Goal: Task Accomplishment & Management: Use online tool/utility

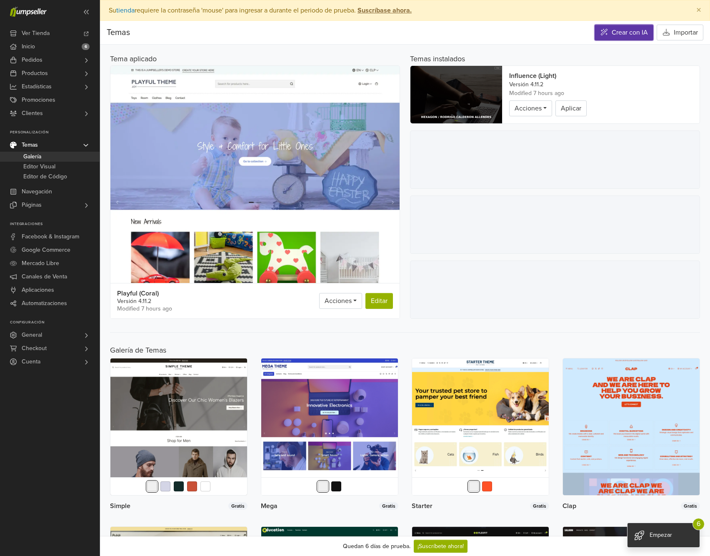
click at [603, 33] on icon at bounding box center [604, 32] width 8 height 7
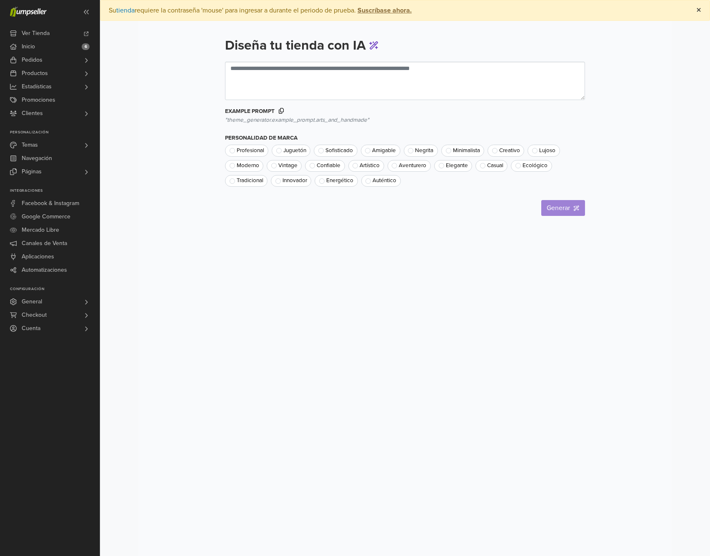
click at [695, 13] on button "×" at bounding box center [699, 10] width 22 height 20
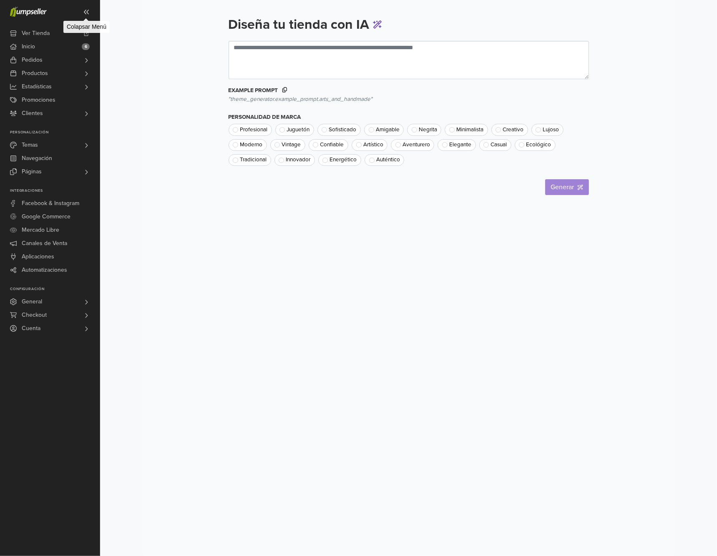
click at [87, 11] on icon at bounding box center [86, 12] width 7 height 7
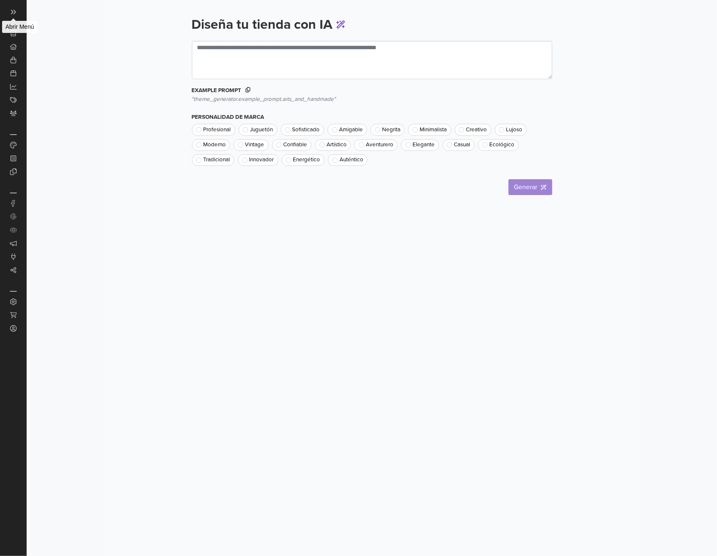
click at [13, 9] on icon at bounding box center [13, 12] width 7 height 7
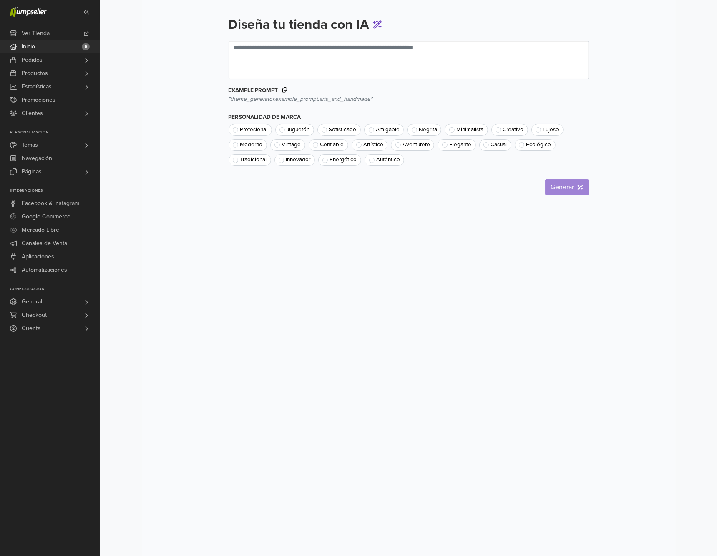
click at [44, 45] on link "Inicio 6" at bounding box center [50, 46] width 100 height 13
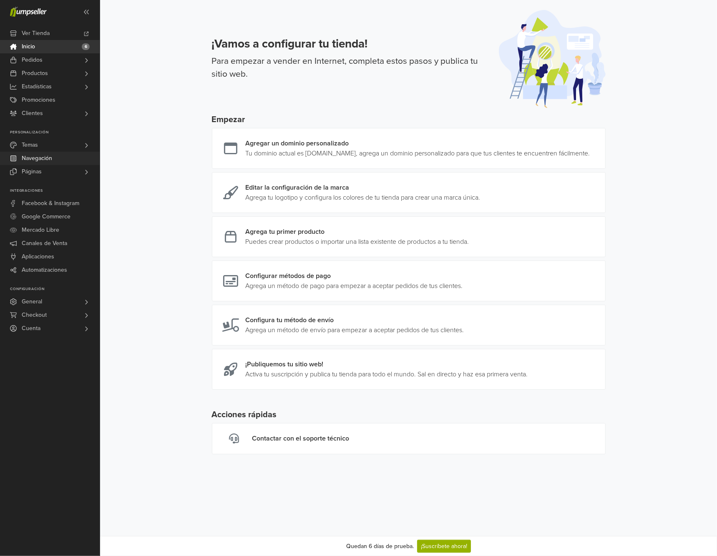
click at [59, 152] on link "Navegación" at bounding box center [50, 158] width 100 height 13
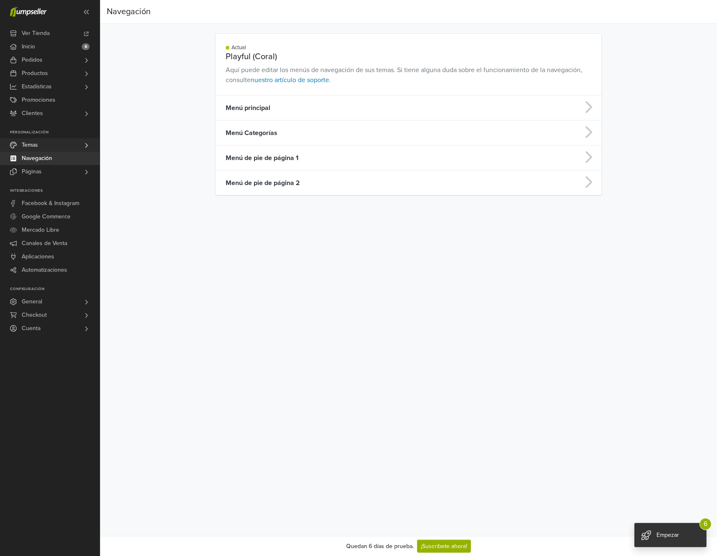
click at [61, 145] on link "Temas" at bounding box center [50, 144] width 100 height 13
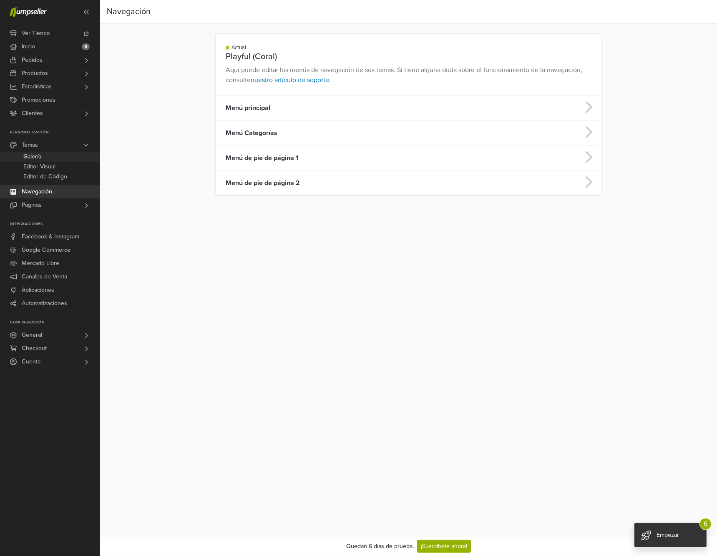
click at [50, 155] on link "Galería" at bounding box center [50, 157] width 100 height 10
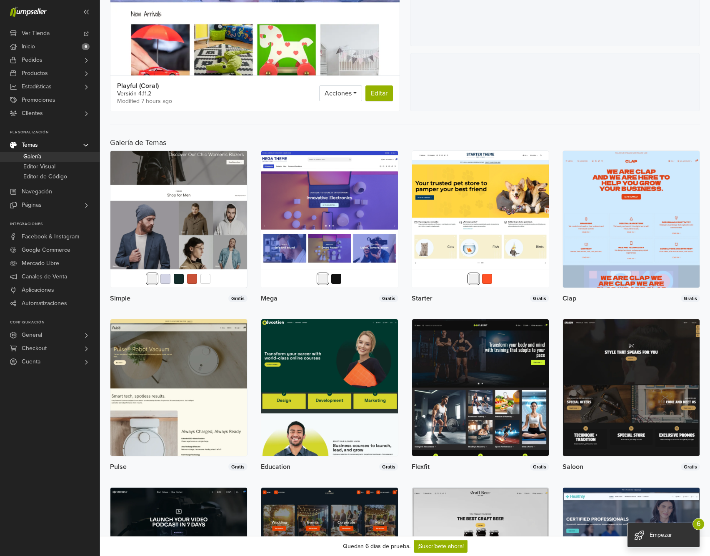
scroll to position [125, 0]
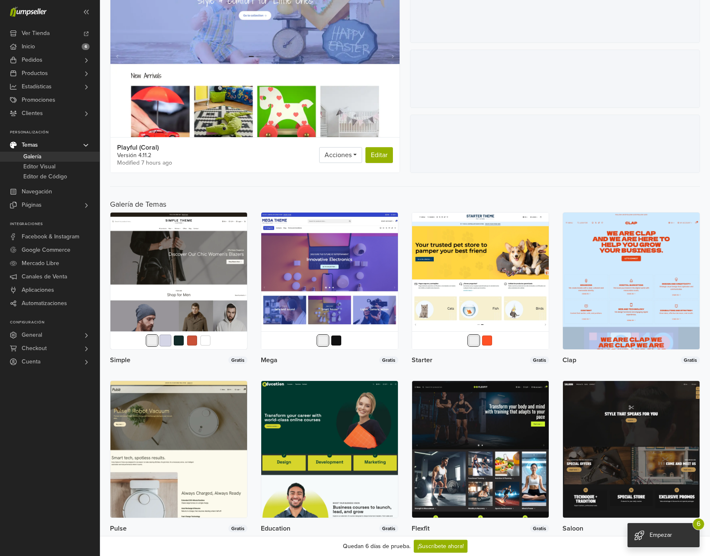
click at [165, 346] on button "button" at bounding box center [166, 341] width 12 height 12
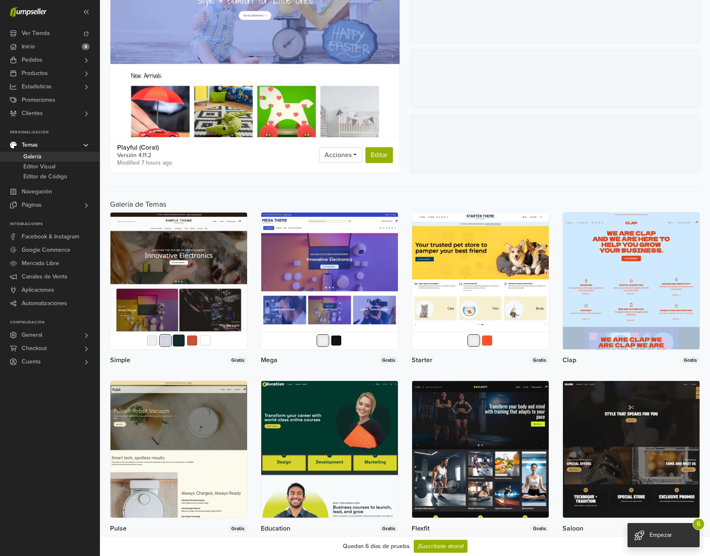
click at [178, 347] on button "button" at bounding box center [179, 341] width 12 height 12
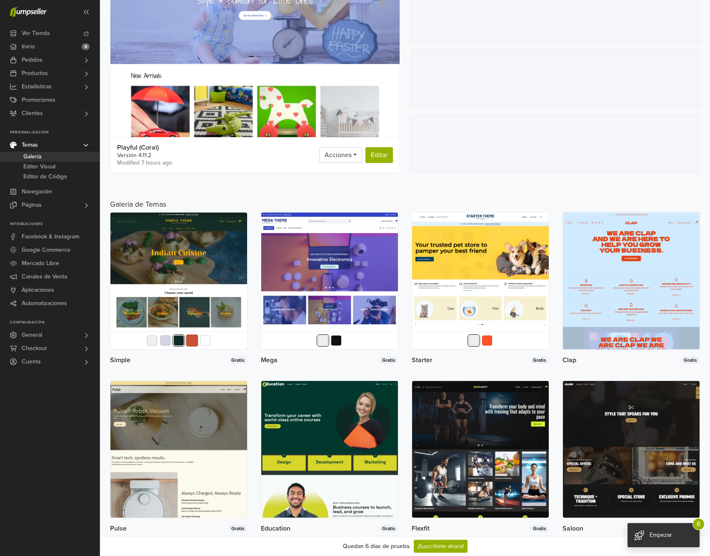
click at [193, 347] on button "button" at bounding box center [192, 341] width 12 height 12
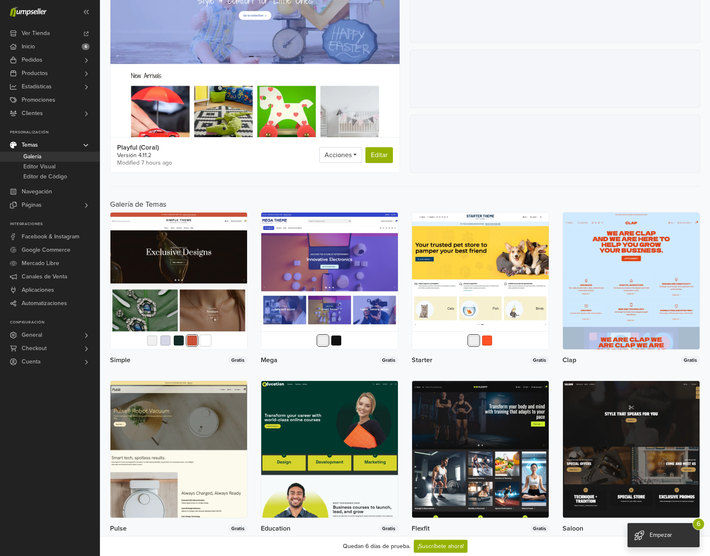
click at [208, 347] on button "button" at bounding box center [206, 341] width 12 height 12
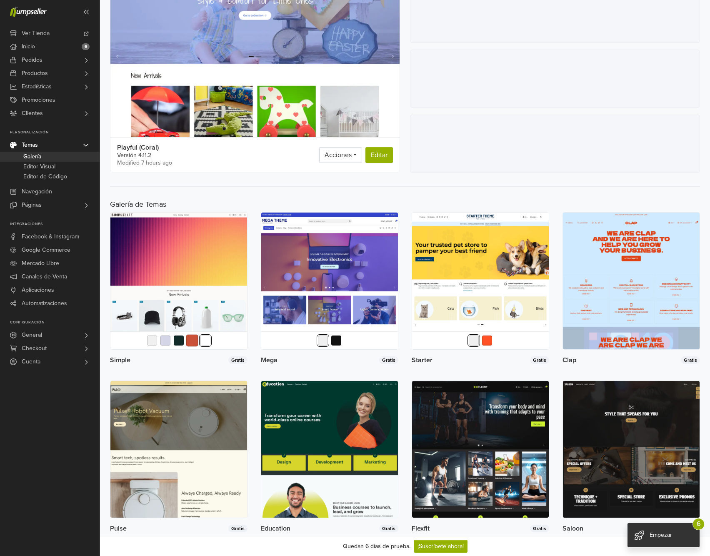
click at [192, 347] on button "button" at bounding box center [192, 341] width 12 height 12
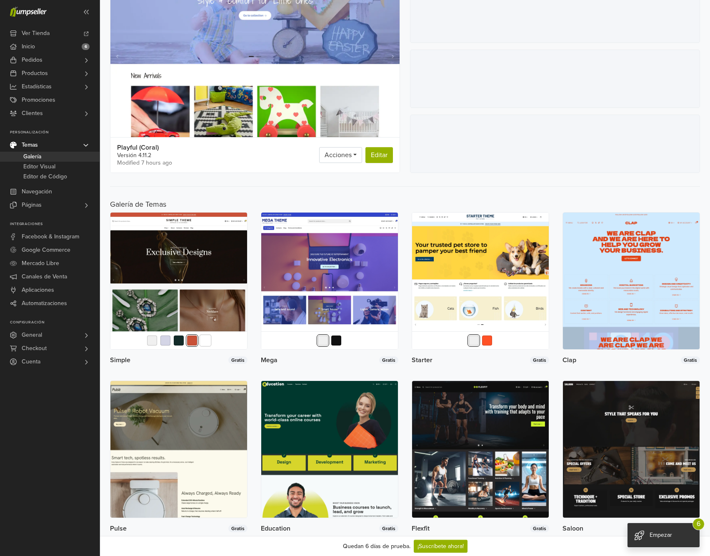
click at [203, 347] on button "button" at bounding box center [206, 341] width 12 height 12
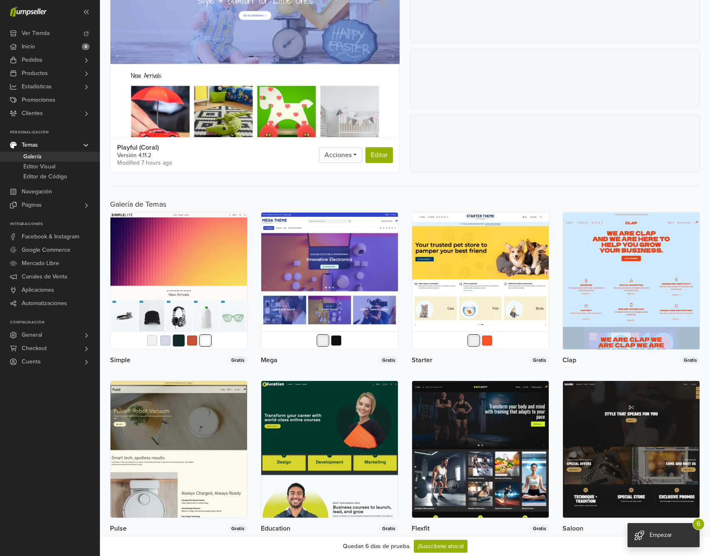
click at [177, 347] on button "button" at bounding box center [179, 341] width 12 height 12
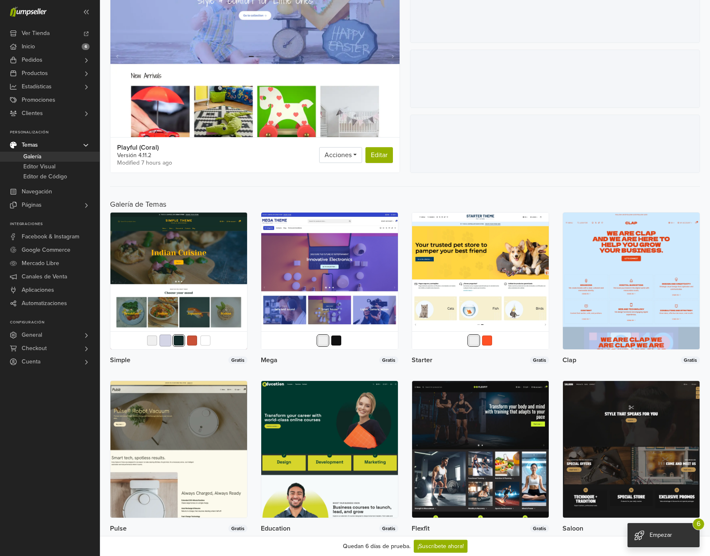
click at [163, 347] on button "button" at bounding box center [166, 341] width 12 height 12
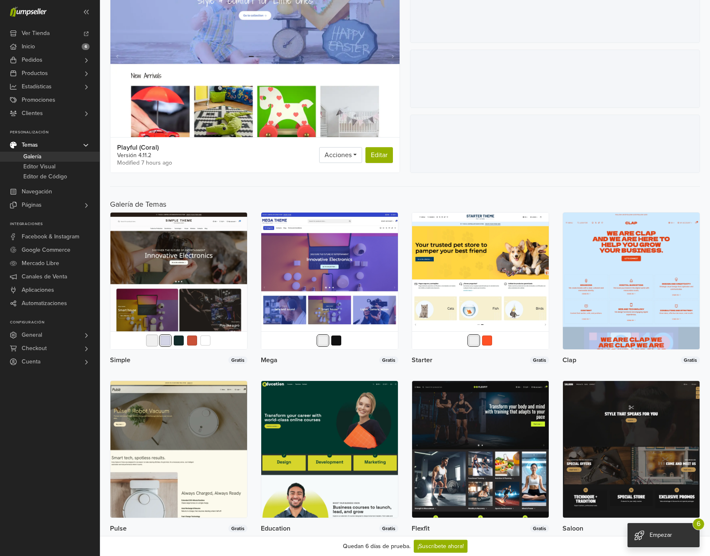
click at [151, 345] on button "button" at bounding box center [152, 341] width 12 height 12
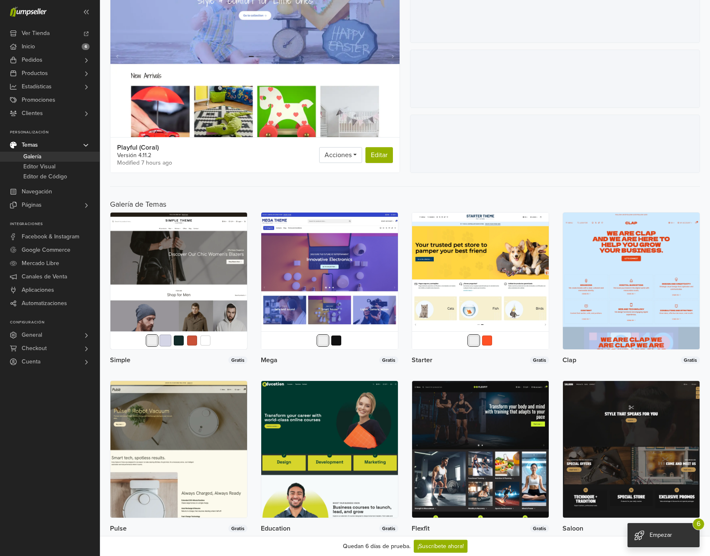
click at [166, 347] on button "button" at bounding box center [166, 341] width 12 height 12
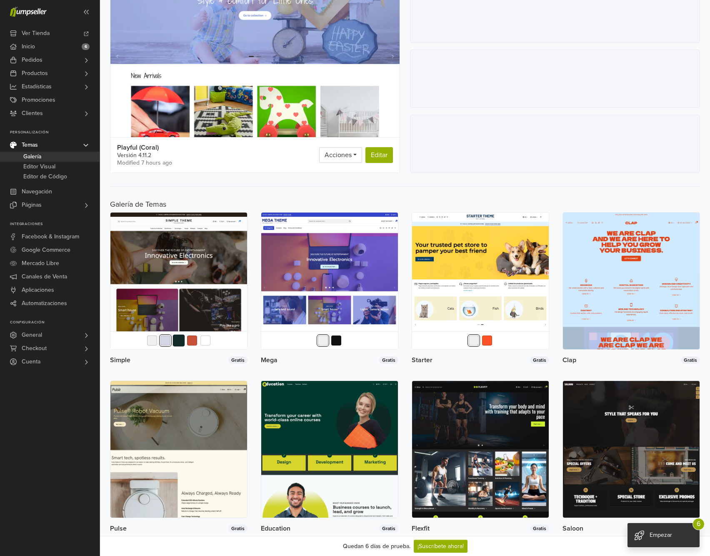
click at [180, 347] on button "button" at bounding box center [179, 341] width 12 height 12
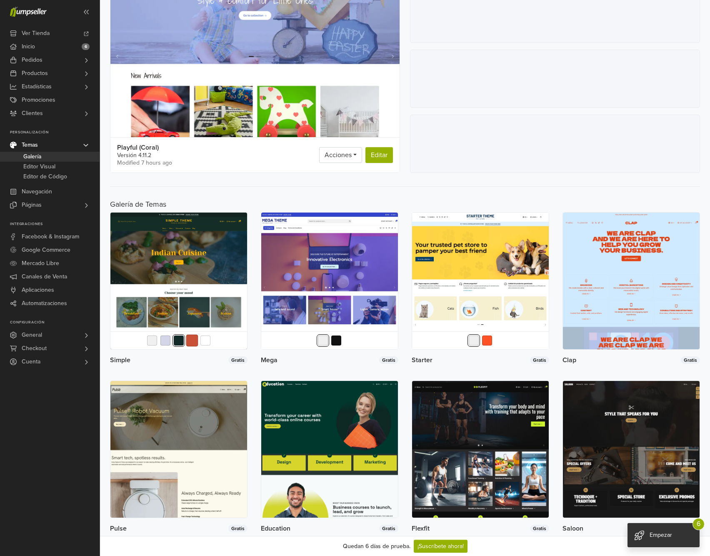
click at [188, 347] on button "button" at bounding box center [192, 341] width 12 height 12
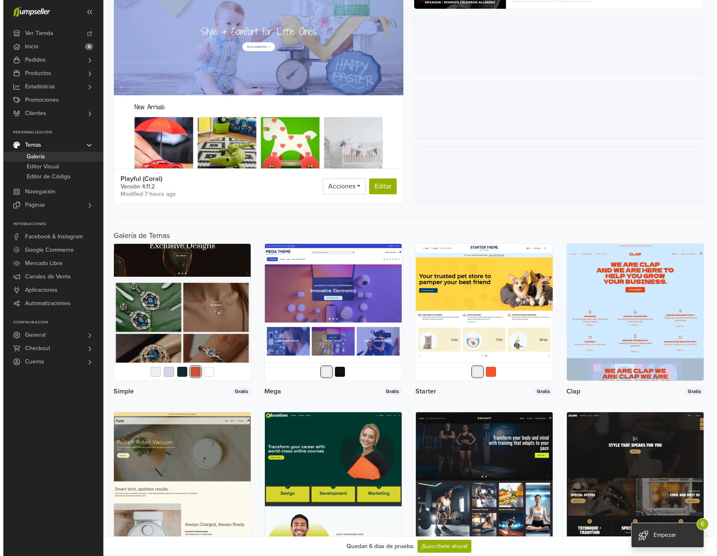
scroll to position [83, 0]
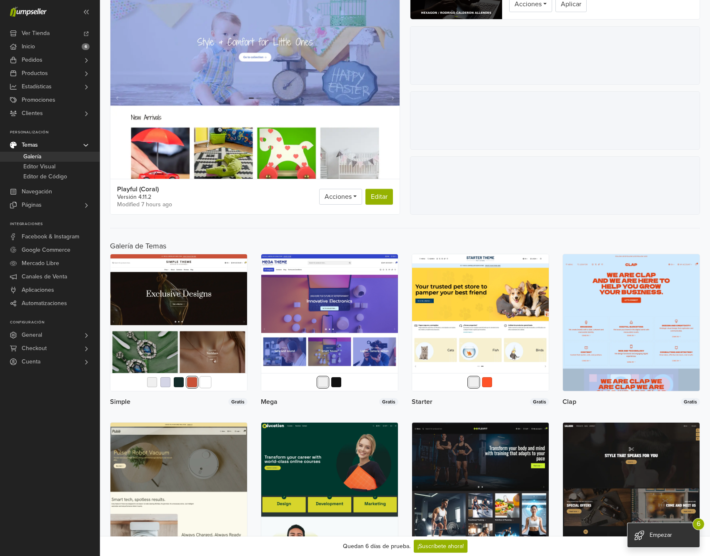
click at [206, 389] on button "button" at bounding box center [206, 382] width 12 height 12
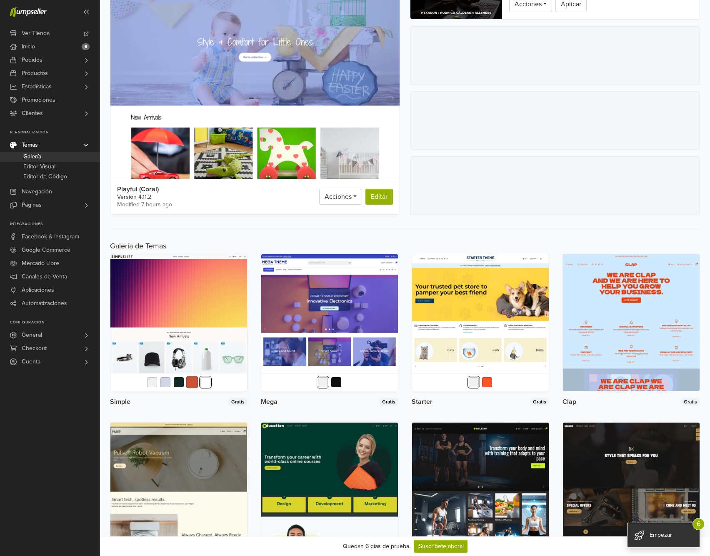
click at [188, 389] on button "button" at bounding box center [192, 382] width 12 height 12
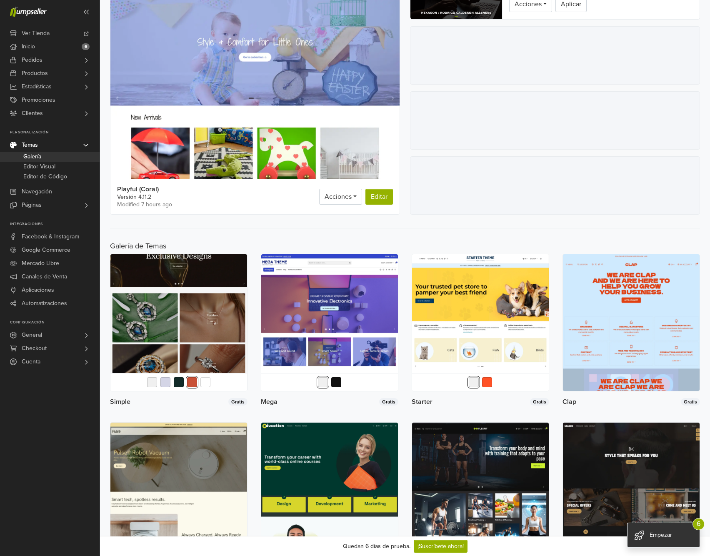
click at [185, 328] on img at bounding box center [178, 322] width 137 height 137
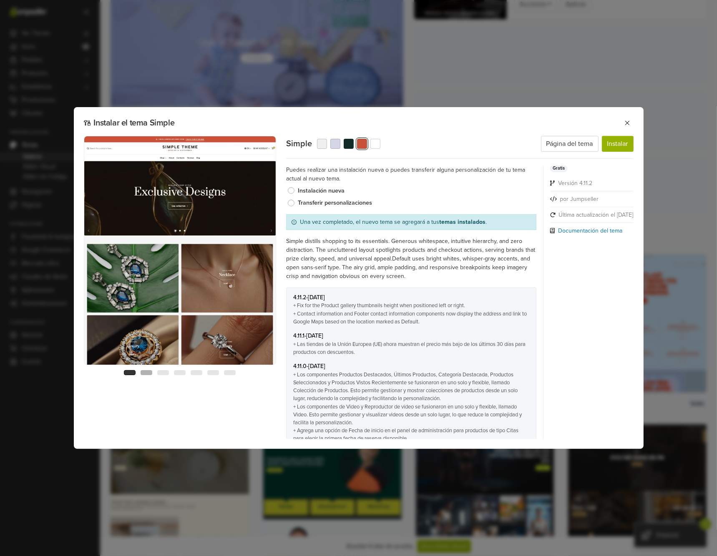
click at [148, 374] on button "2" at bounding box center [147, 372] width 12 height 5
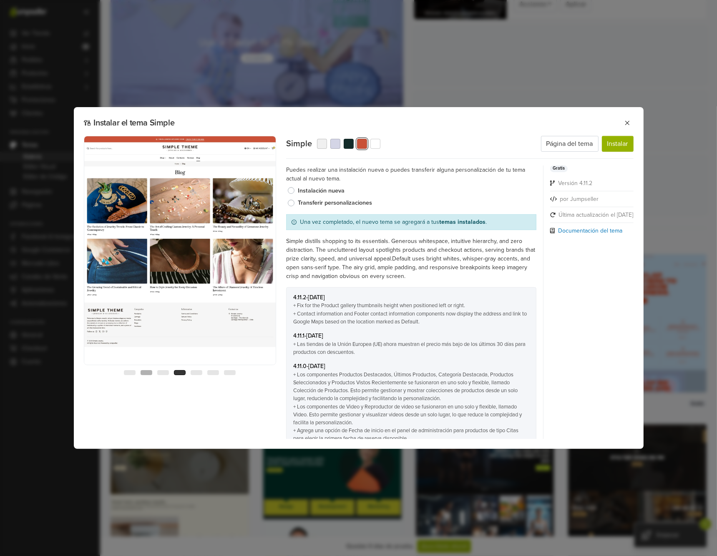
click at [145, 371] on button "2" at bounding box center [147, 372] width 12 height 5
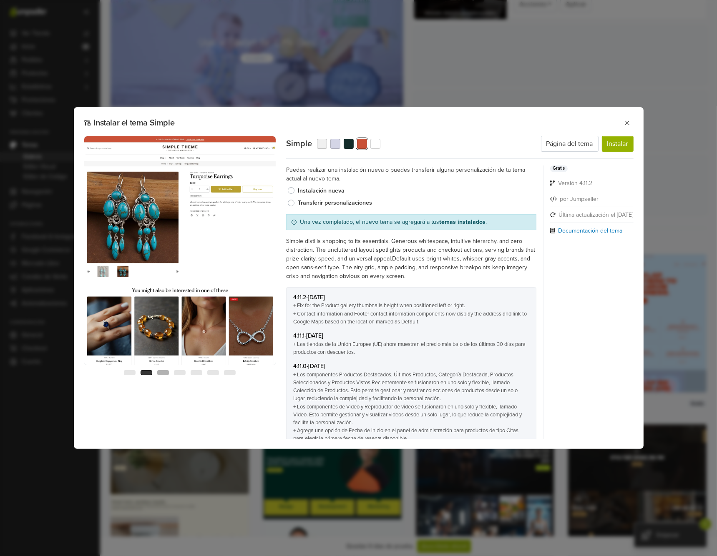
click at [163, 372] on button "3" at bounding box center [163, 372] width 12 height 5
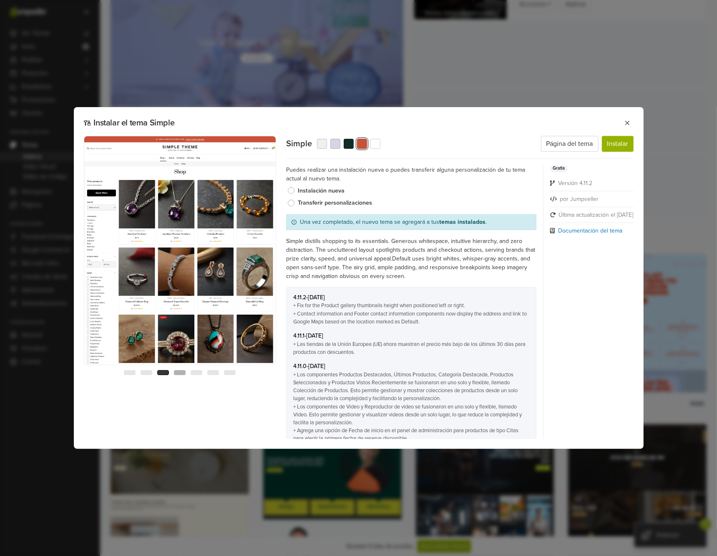
click at [177, 372] on button "4" at bounding box center [180, 372] width 12 height 5
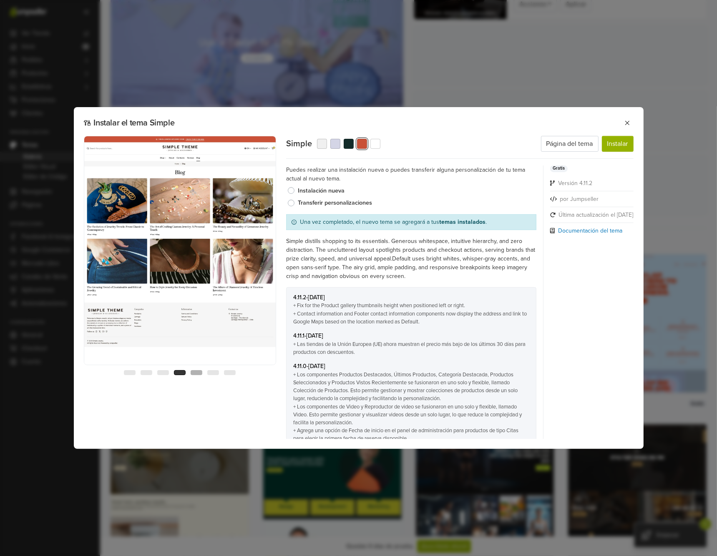
click at [196, 373] on button "5" at bounding box center [197, 372] width 12 height 5
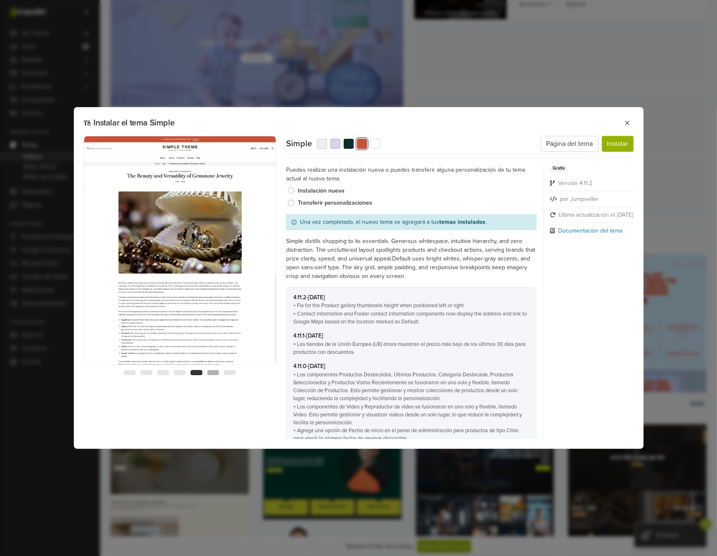
click at [218, 373] on button "6" at bounding box center [213, 372] width 12 height 5
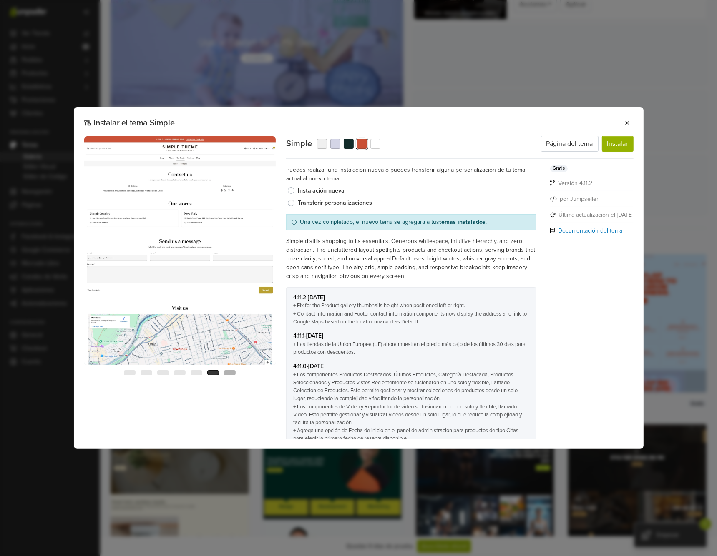
click at [227, 374] on button "7" at bounding box center [230, 372] width 12 height 5
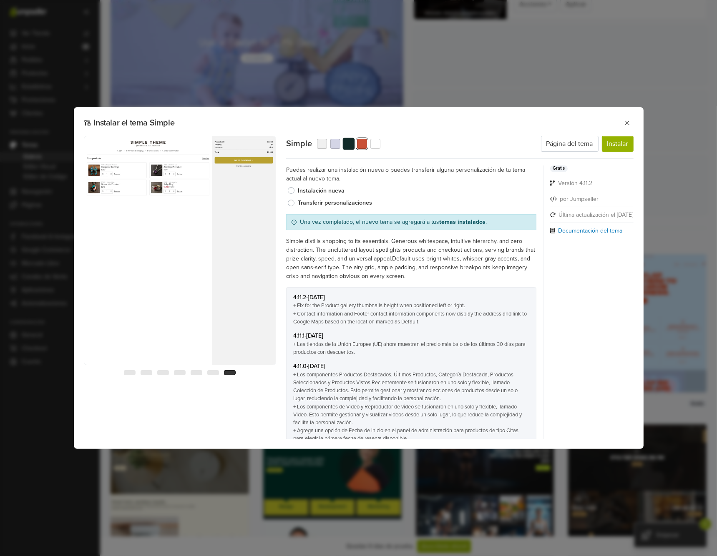
click at [350, 146] on button "button" at bounding box center [348, 144] width 12 height 12
click at [162, 371] on button "3" at bounding box center [163, 372] width 12 height 5
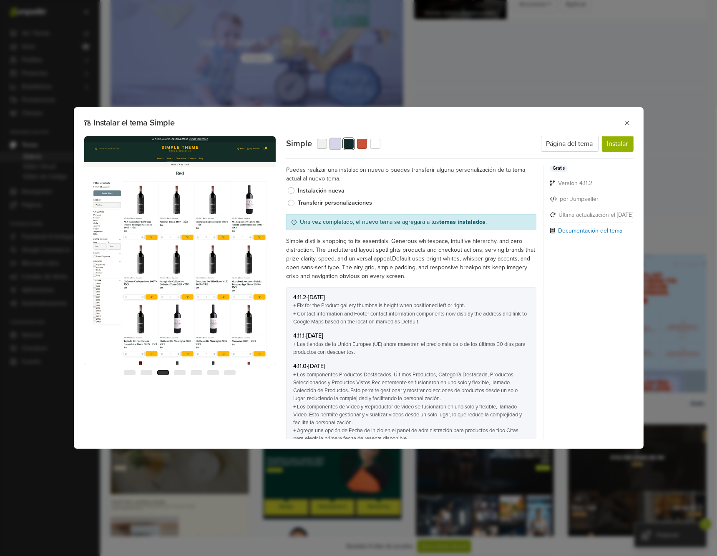
click at [330, 145] on button "button" at bounding box center [335, 144] width 12 height 12
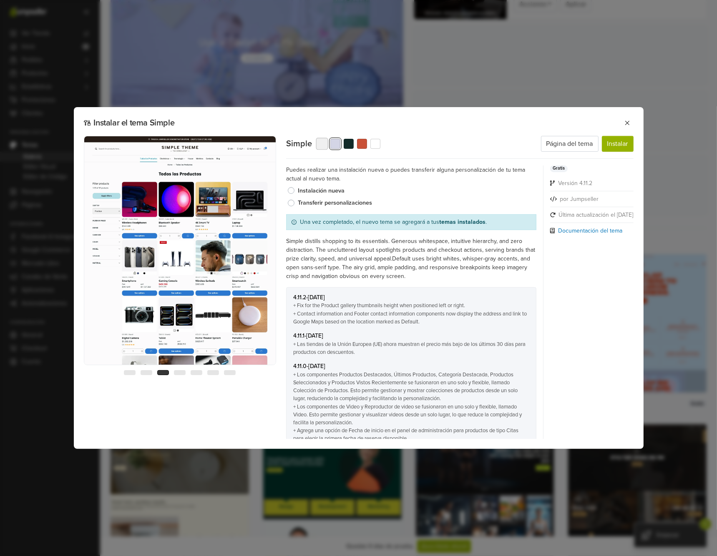
click at [316, 146] on button "button" at bounding box center [322, 144] width 12 height 12
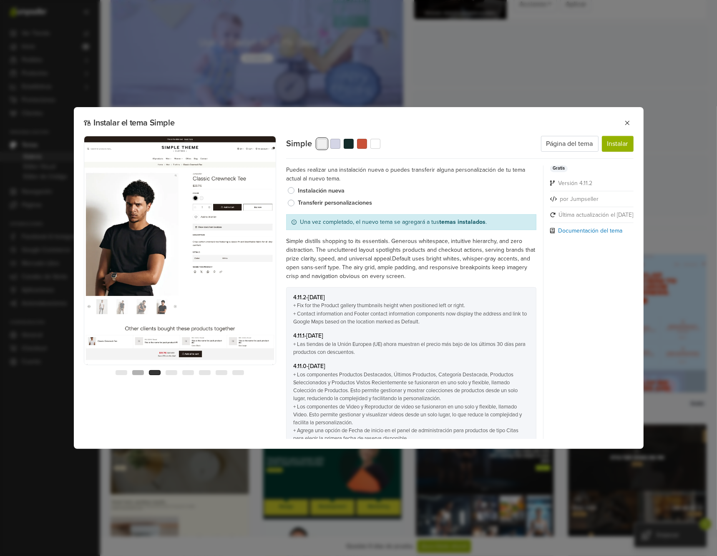
click at [139, 372] on button "2" at bounding box center [138, 372] width 12 height 5
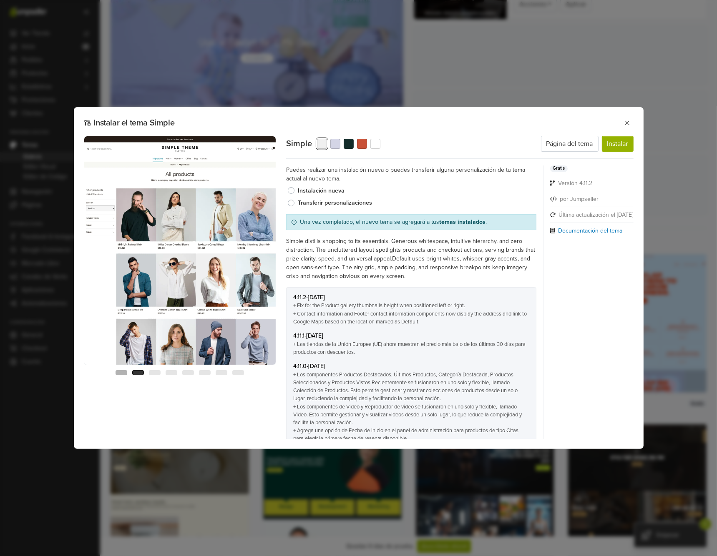
click at [127, 371] on button "1" at bounding box center [121, 372] width 12 height 5
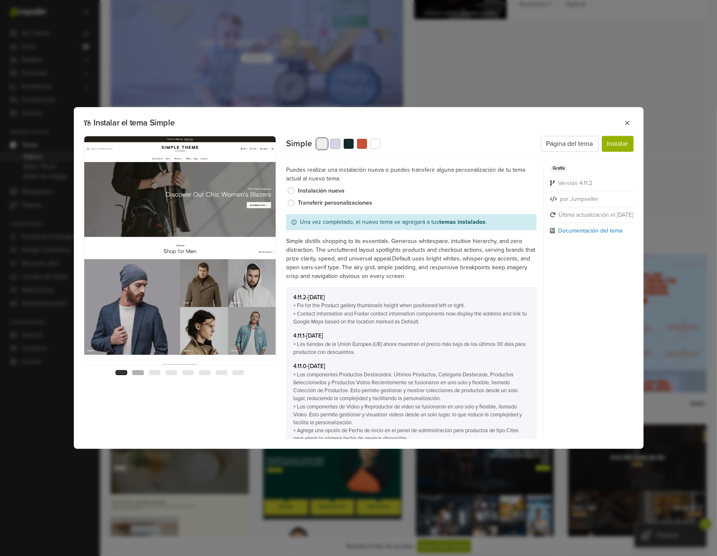
click at [142, 371] on button "2" at bounding box center [138, 372] width 12 height 5
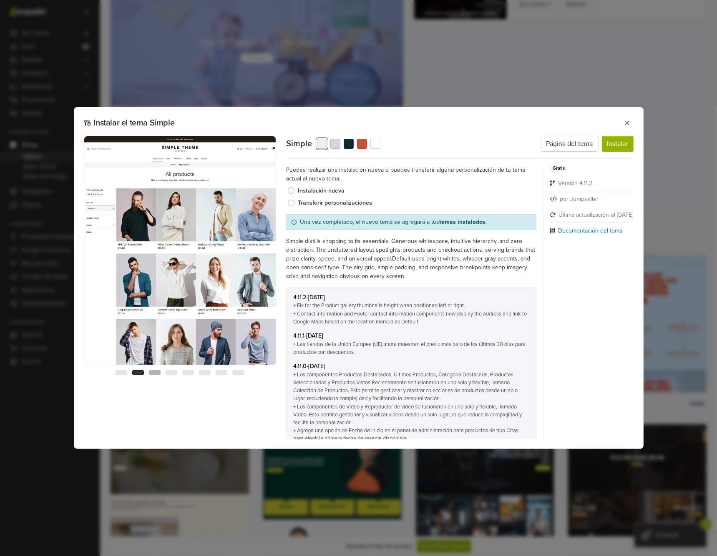
click at [155, 372] on button "3" at bounding box center [155, 372] width 12 height 5
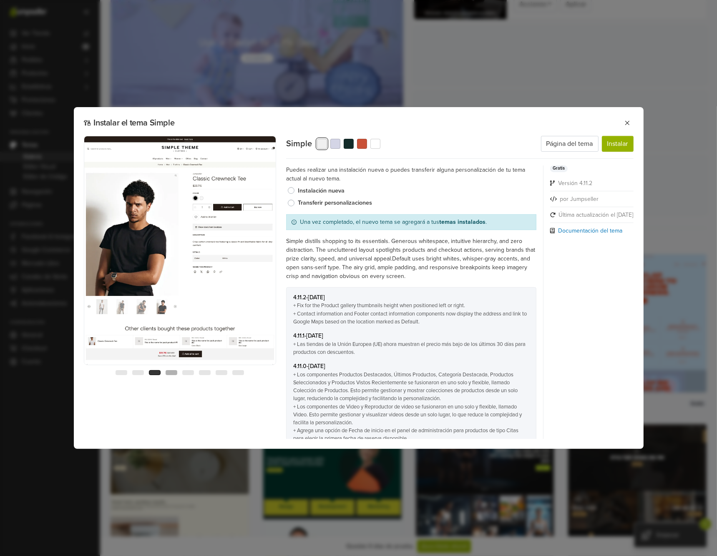
click at [170, 372] on button "4" at bounding box center [172, 372] width 12 height 5
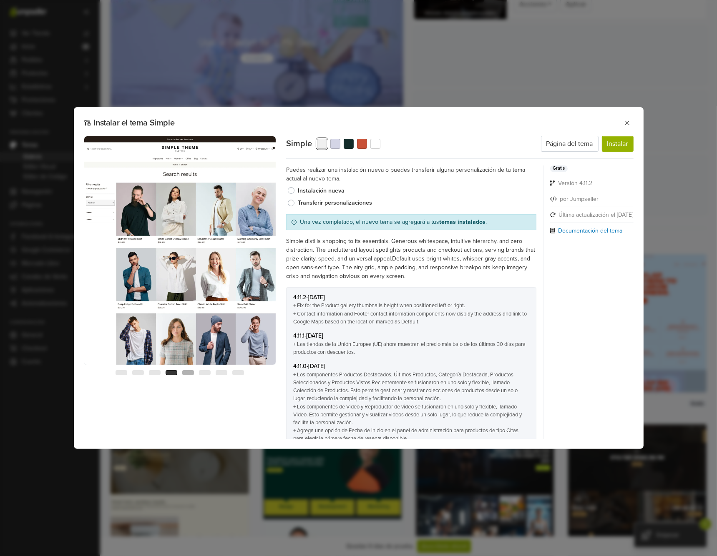
click at [188, 373] on button "5" at bounding box center [188, 372] width 12 height 5
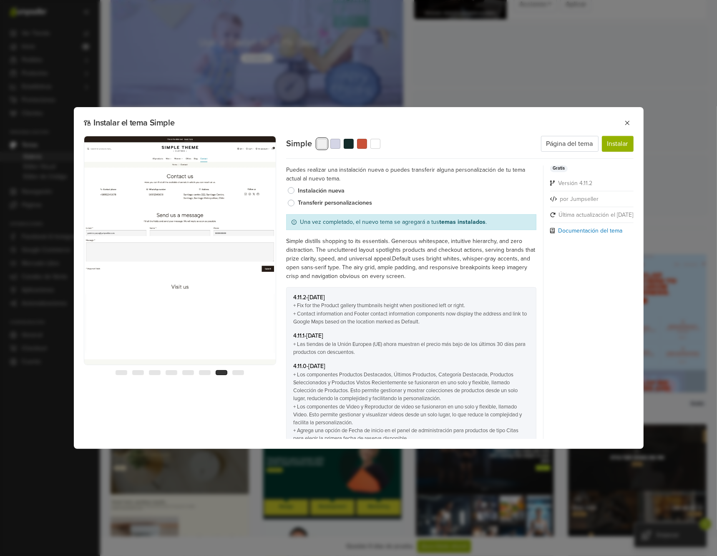
click at [219, 373] on button "7" at bounding box center [222, 372] width 12 height 5
click at [238, 373] on button "8" at bounding box center [238, 372] width 12 height 5
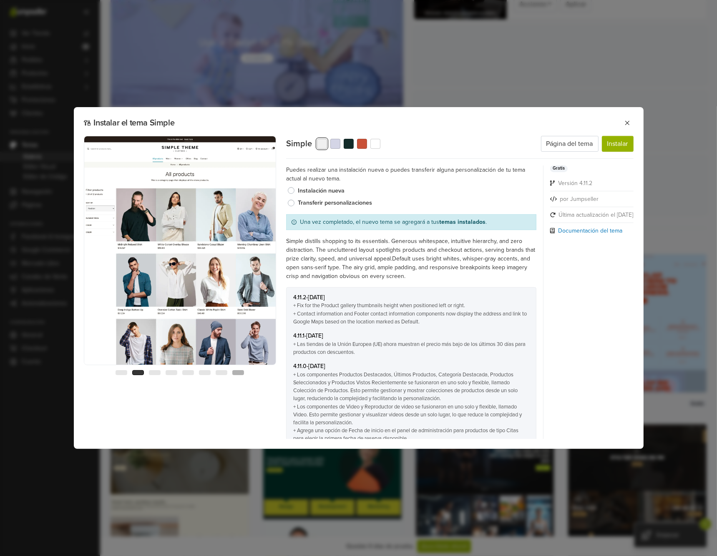
click at [242, 372] on button "8" at bounding box center [238, 372] width 12 height 5
click at [238, 374] on button "8" at bounding box center [238, 372] width 12 height 5
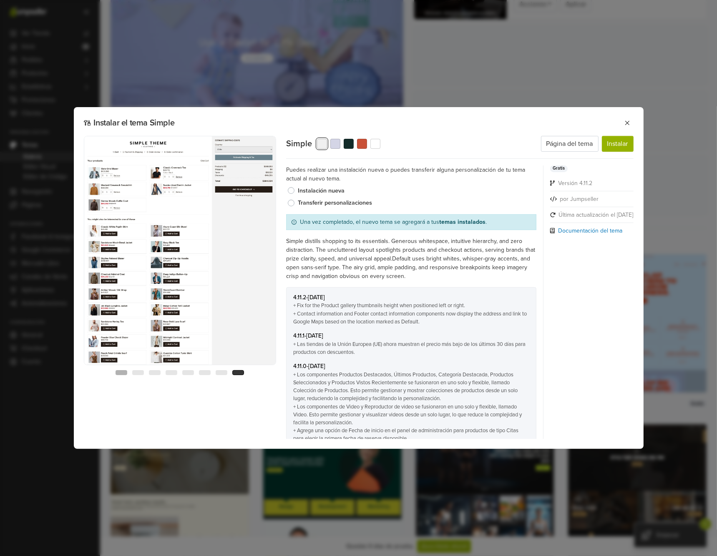
click at [119, 372] on button "1" at bounding box center [121, 372] width 12 height 5
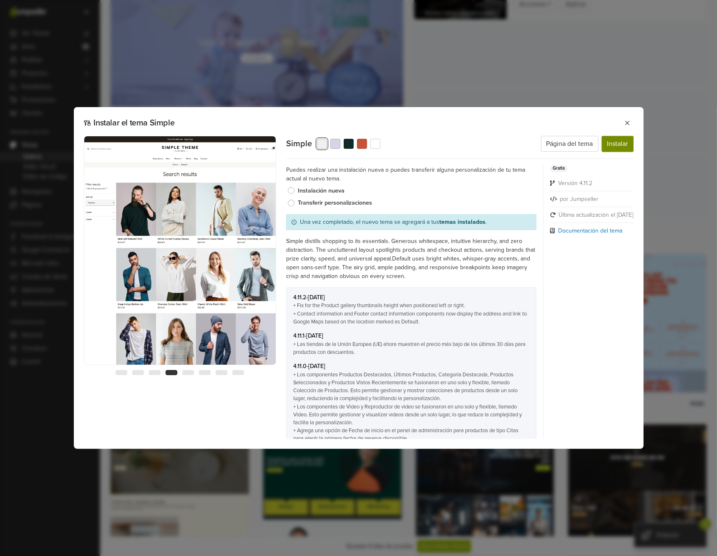
click at [615, 146] on button "Instalar" at bounding box center [618, 144] width 32 height 16
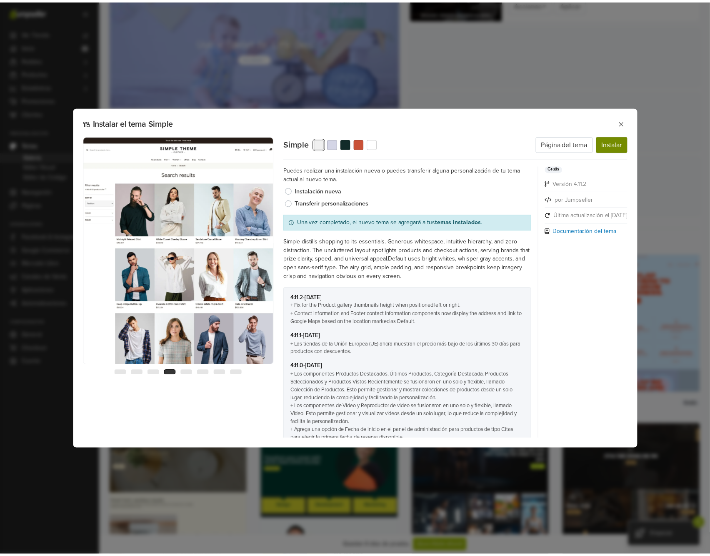
scroll to position [0, 0]
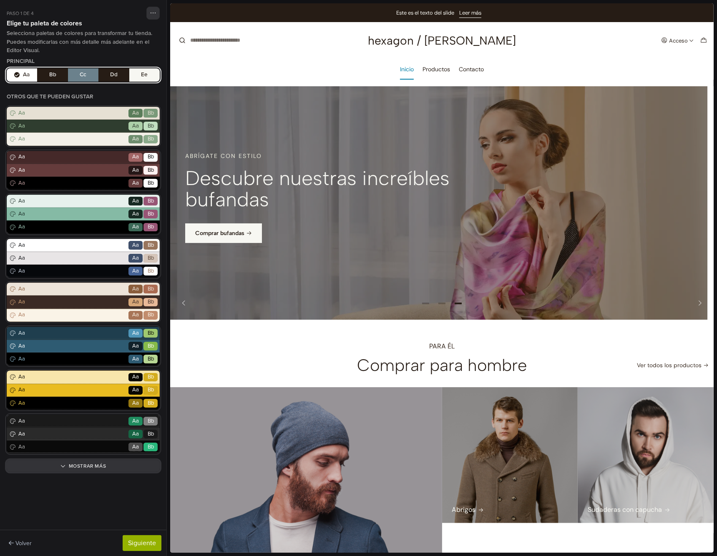
click at [57, 74] on button "Aa Bb Cc Dd Ee" at bounding box center [83, 74] width 153 height 13
click at [47, 78] on button "Aa Bb Cc Dd Ee" at bounding box center [83, 74] width 153 height 13
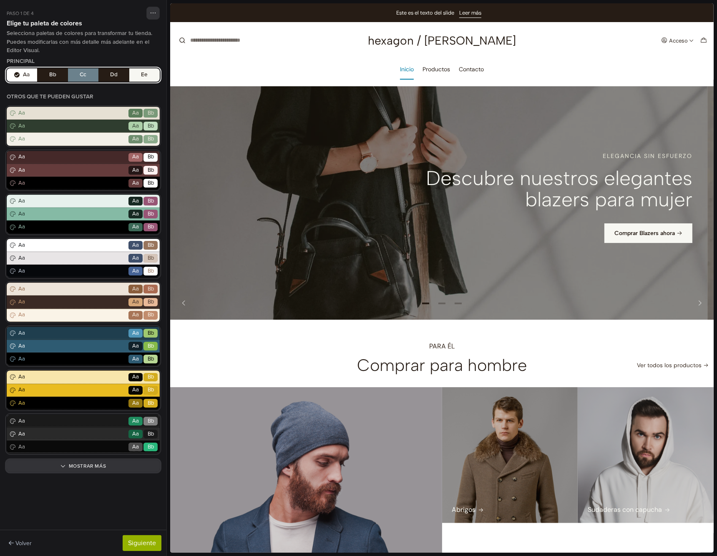
drag, startPoint x: 100, startPoint y: 75, endPoint x: 42, endPoint y: 75, distance: 58.4
click at [42, 75] on button "Aa Bb Cc Dd Ee" at bounding box center [83, 74] width 153 height 13
drag, startPoint x: 42, startPoint y: 75, endPoint x: 29, endPoint y: 77, distance: 12.7
click at [29, 77] on button "Aa Bb Cc Dd Ee" at bounding box center [83, 74] width 153 height 13
click at [153, 15] on icon "button" at bounding box center [153, 13] width 6 height 7
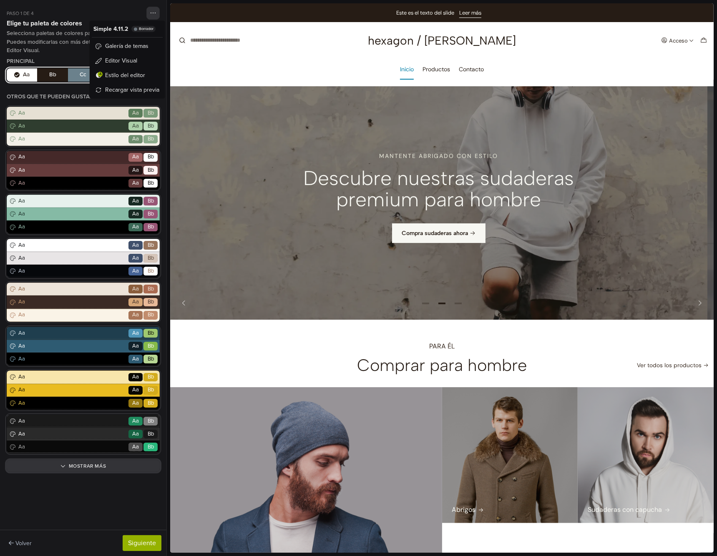
click at [153, 15] on icon "button" at bounding box center [153, 13] width 6 height 7
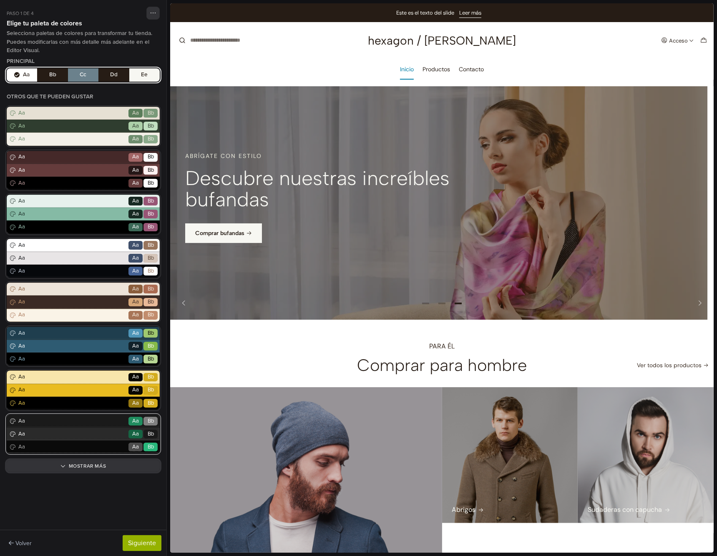
click at [83, 438] on div "Aa Go Aa Bb" at bounding box center [83, 434] width 153 height 13
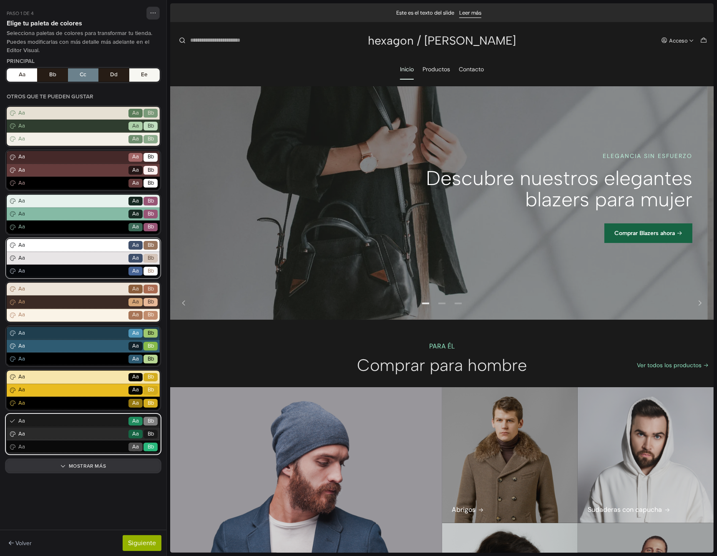
click at [77, 254] on span "Aa" at bounding box center [72, 258] width 110 height 8
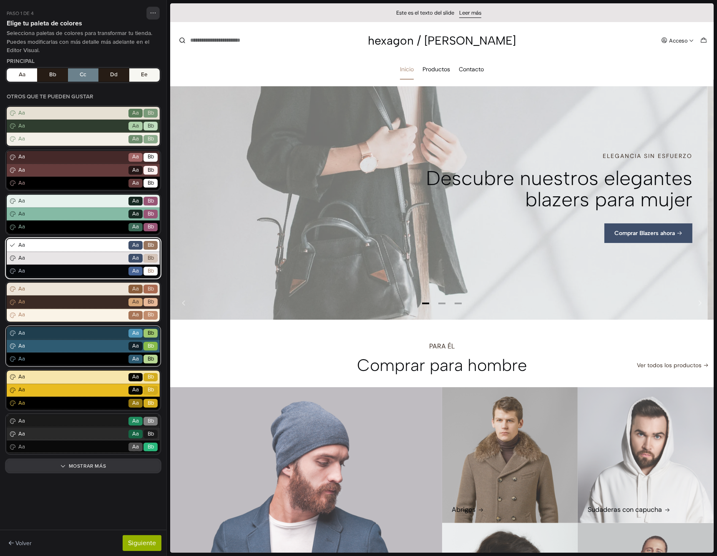
click at [73, 348] on span "Aa" at bounding box center [72, 346] width 110 height 8
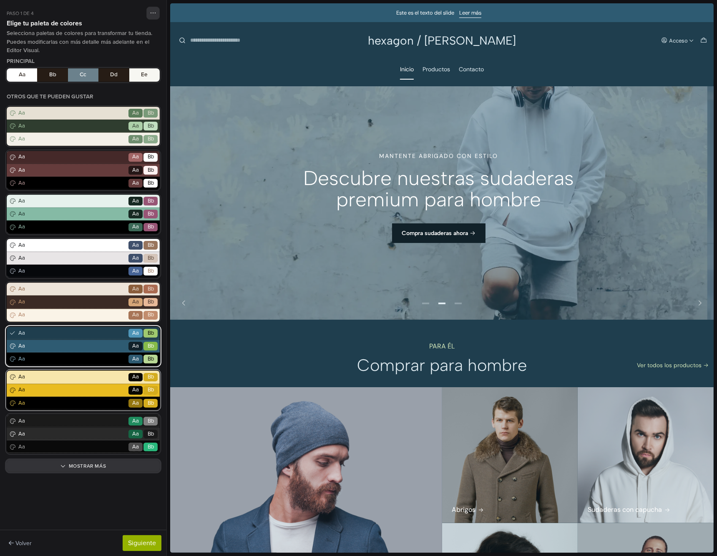
click at [80, 394] on div "Aa Go Aa Bb" at bounding box center [83, 390] width 153 height 13
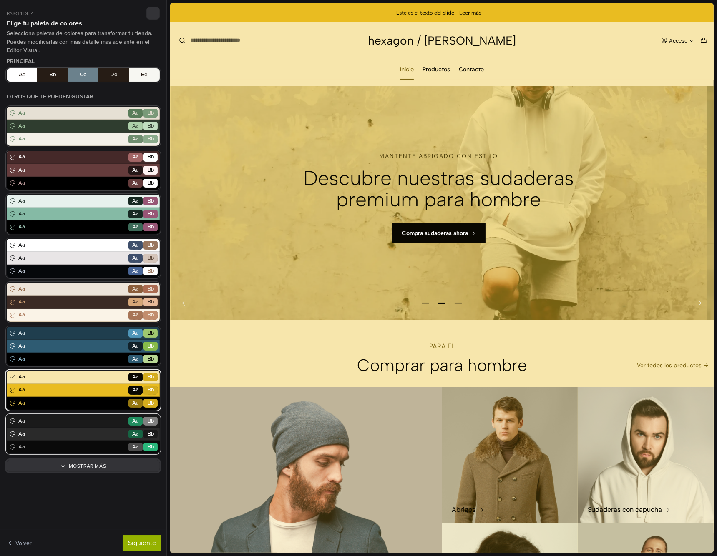
click at [85, 435] on span "Aa" at bounding box center [72, 434] width 110 height 8
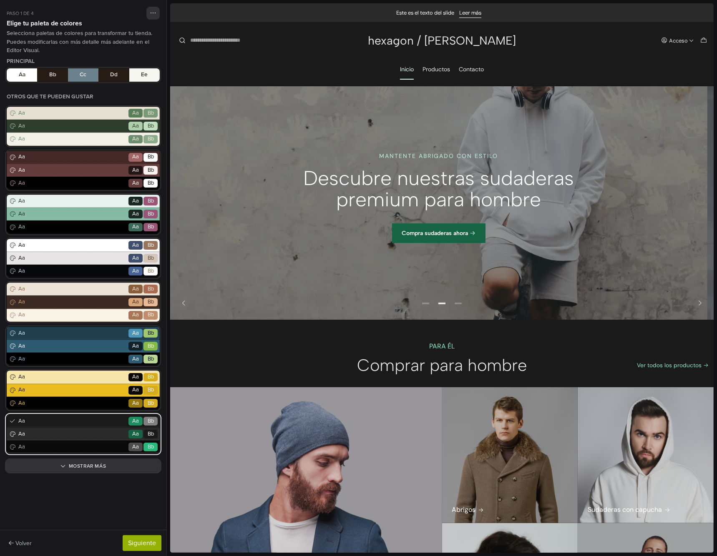
click at [137, 422] on span "Aa" at bounding box center [135, 421] width 7 height 8
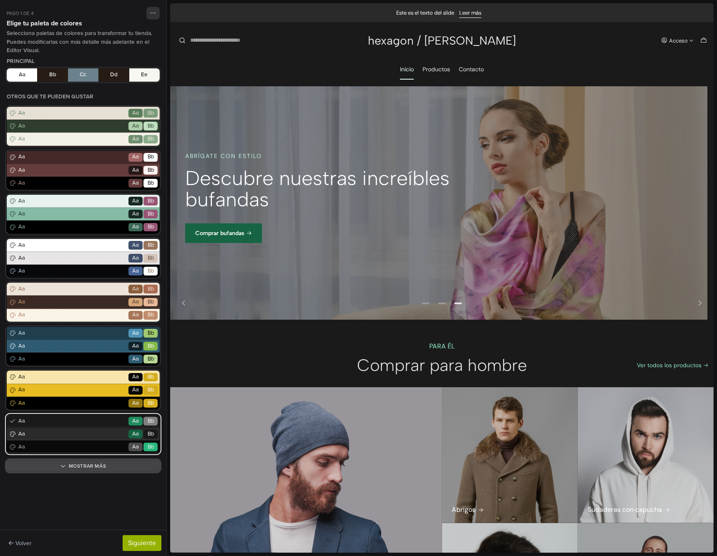
click at [95, 467] on button "Mostrar más" at bounding box center [83, 466] width 153 height 12
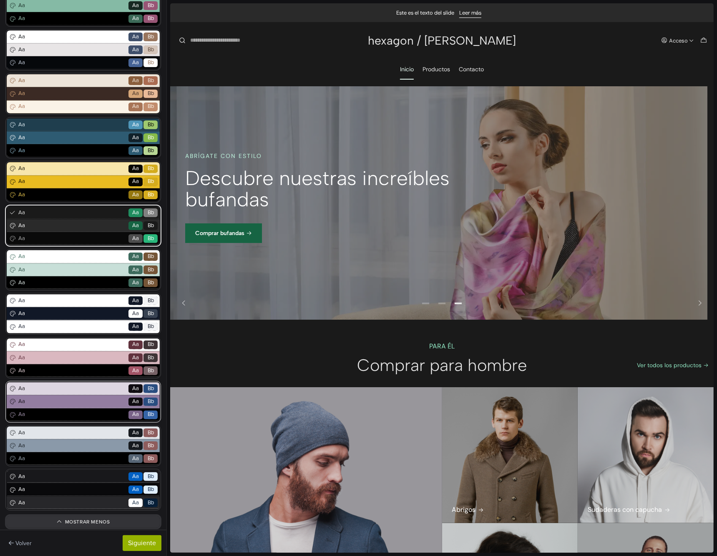
scroll to position [240, 0]
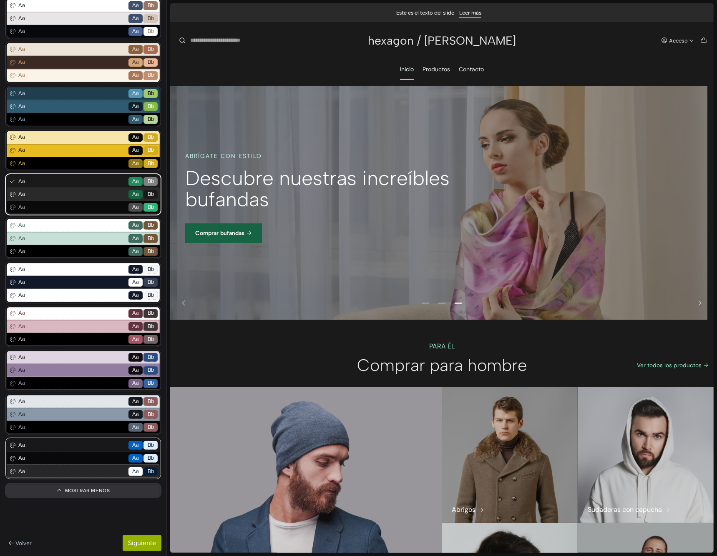
click at [91, 458] on span "Aa" at bounding box center [72, 458] width 110 height 8
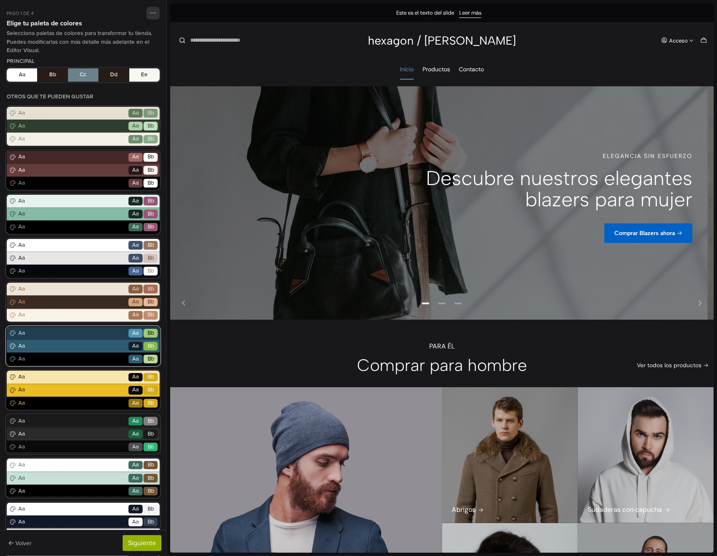
click at [88, 349] on span "Aa" at bounding box center [72, 346] width 110 height 8
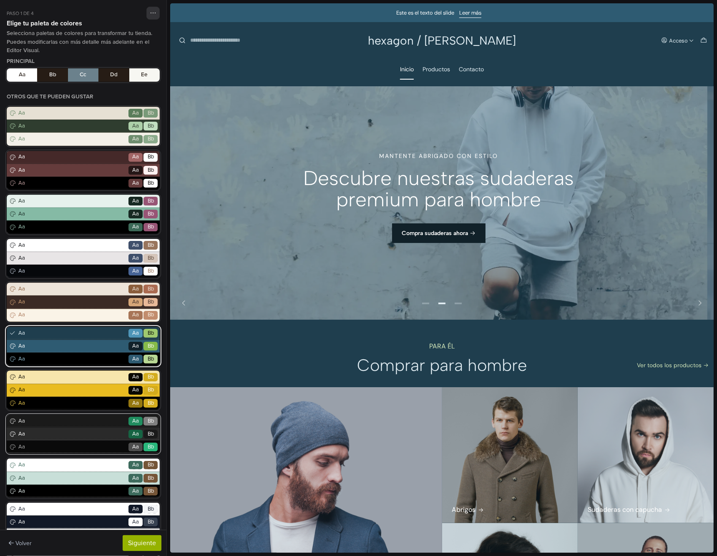
click at [78, 433] on span "Aa" at bounding box center [72, 434] width 110 height 8
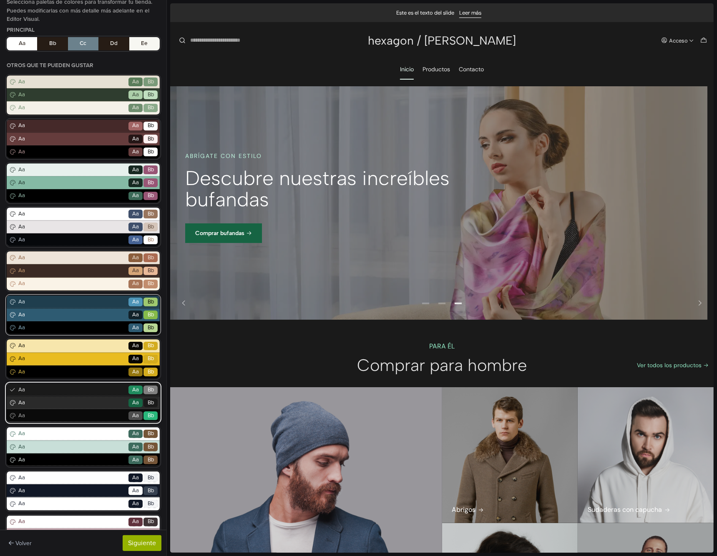
scroll to position [0, 0]
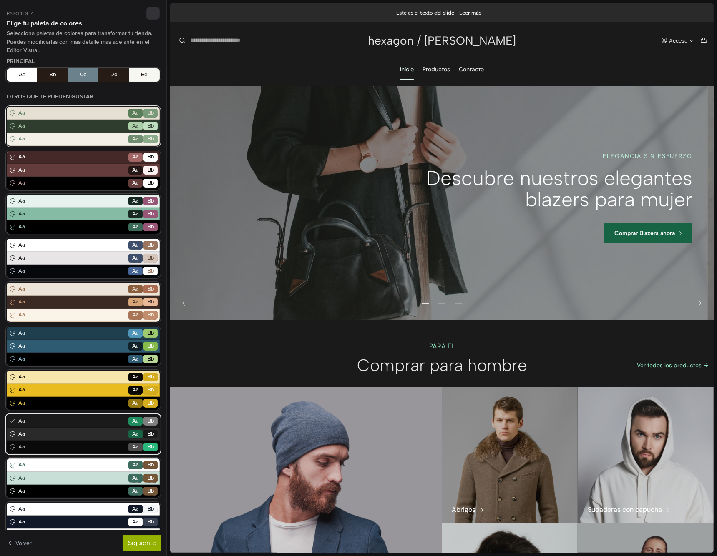
click at [93, 133] on div "Aa Go Aa Bb" at bounding box center [83, 139] width 153 height 13
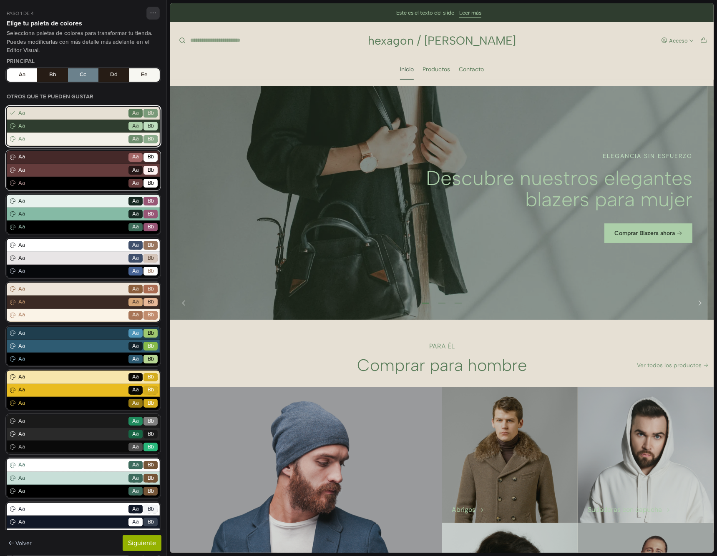
click at [95, 169] on span "Aa" at bounding box center [72, 170] width 110 height 8
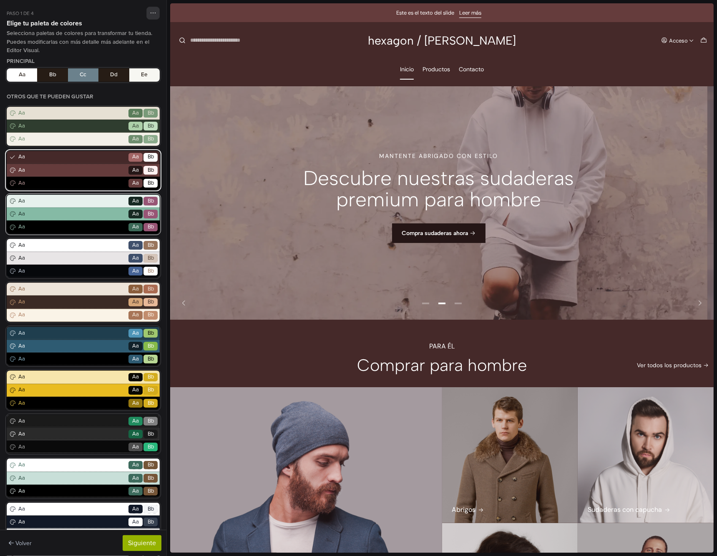
click at [86, 221] on div "Aa Go Aa Bb" at bounding box center [83, 227] width 153 height 13
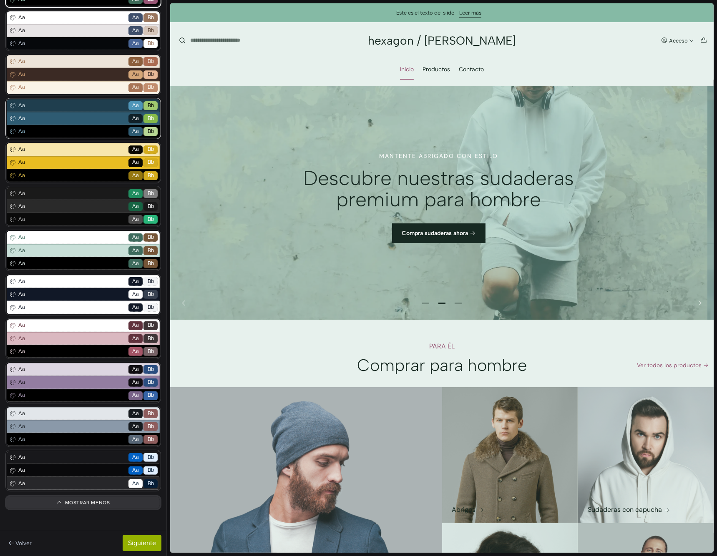
scroll to position [240, 0]
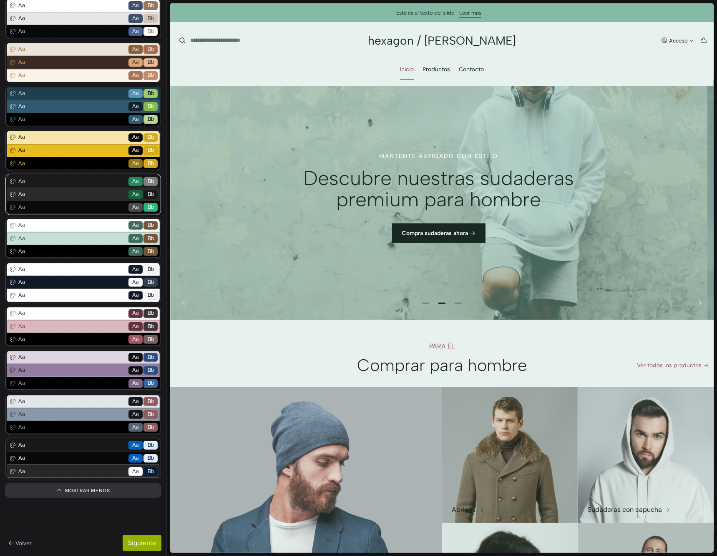
click at [95, 195] on span "Aa" at bounding box center [72, 195] width 110 height 8
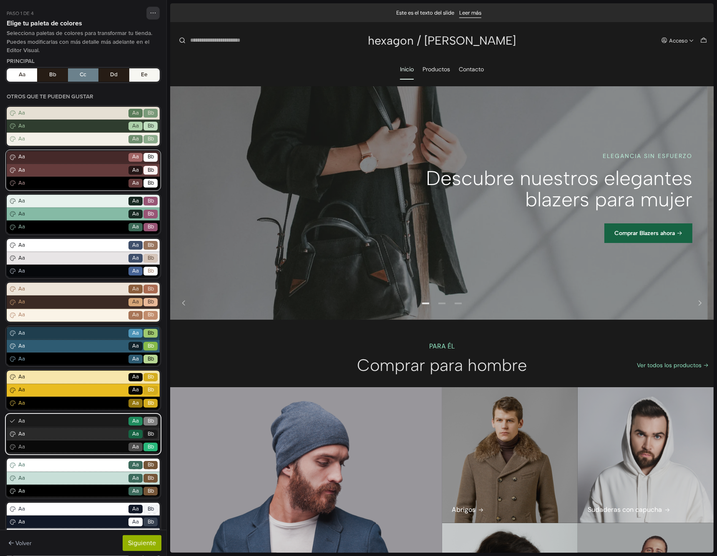
click at [101, 175] on div "Aa Go Aa Bb" at bounding box center [83, 170] width 153 height 13
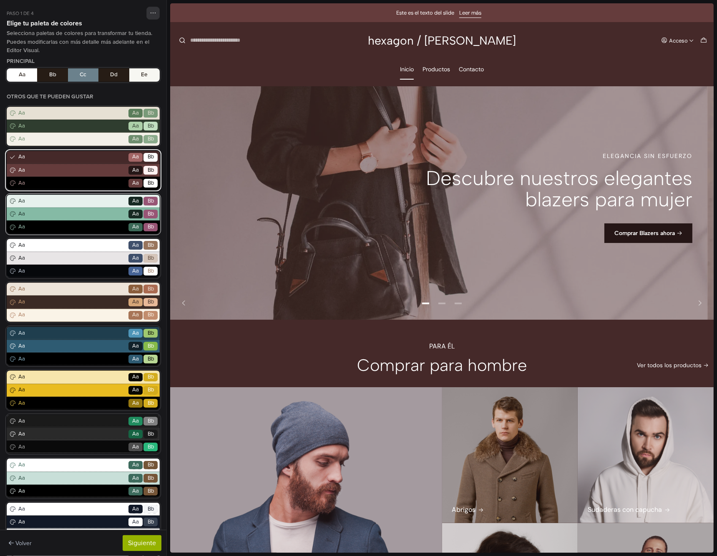
click at [91, 211] on span "Aa" at bounding box center [72, 214] width 110 height 8
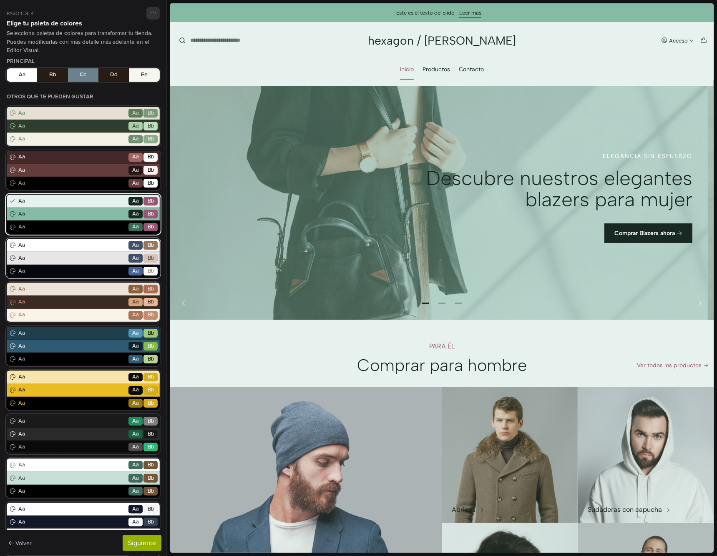
click at [82, 266] on div "Aa Go Aa Bb" at bounding box center [83, 271] width 153 height 13
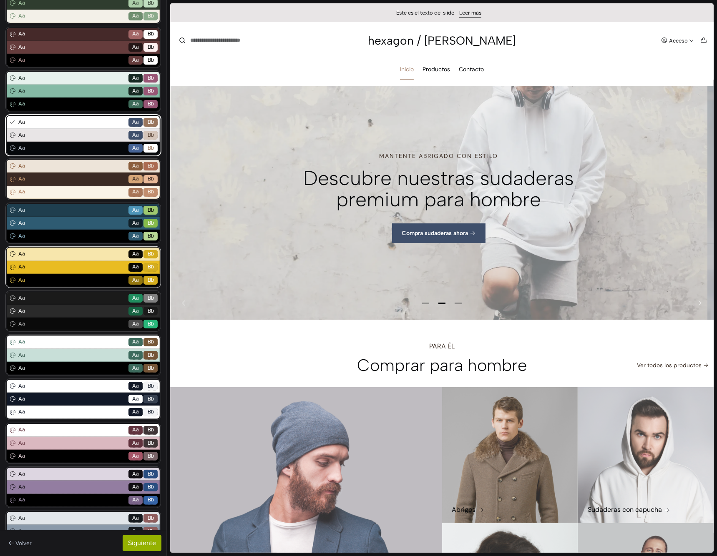
scroll to position [125, 0]
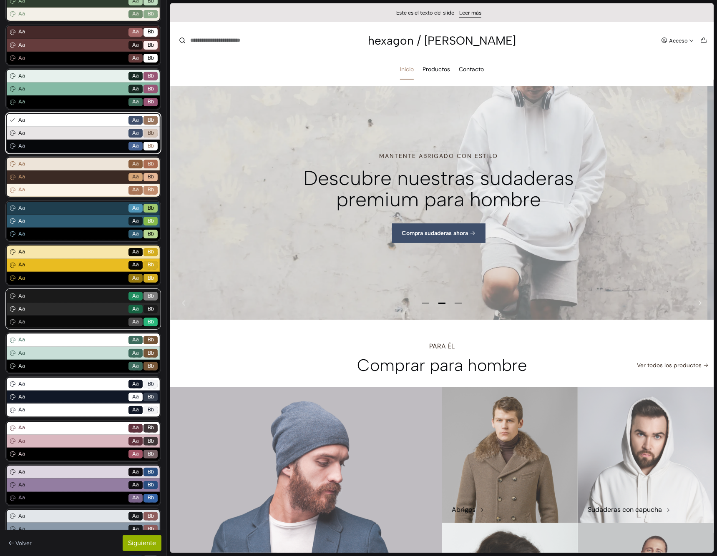
click at [80, 313] on span "Aa" at bounding box center [72, 309] width 110 height 8
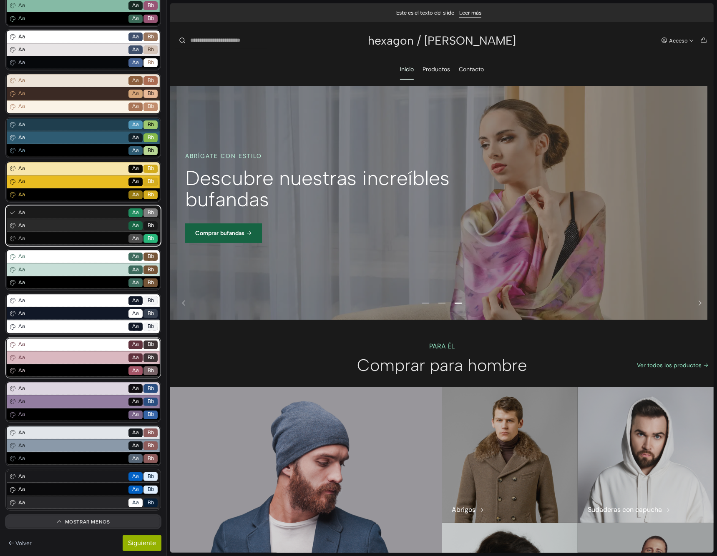
scroll to position [240, 0]
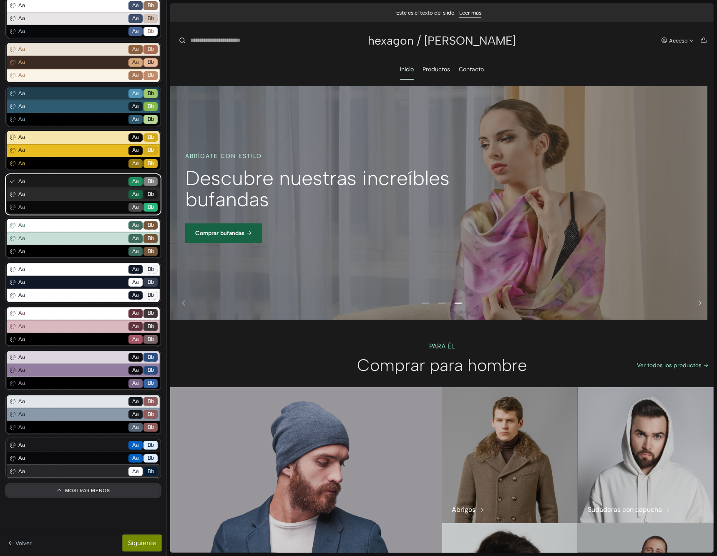
click at [135, 545] on button "Siguiente" at bounding box center [142, 543] width 39 height 16
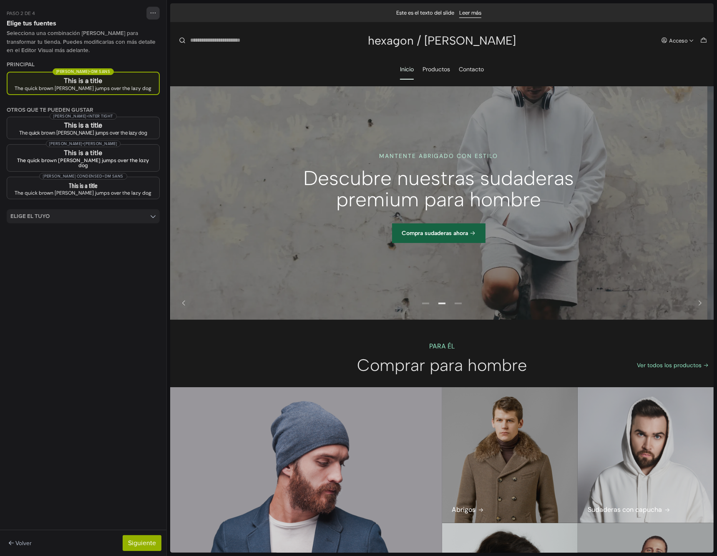
click at [134, 212] on summary "Elige el tuyo" at bounding box center [83, 216] width 153 height 14
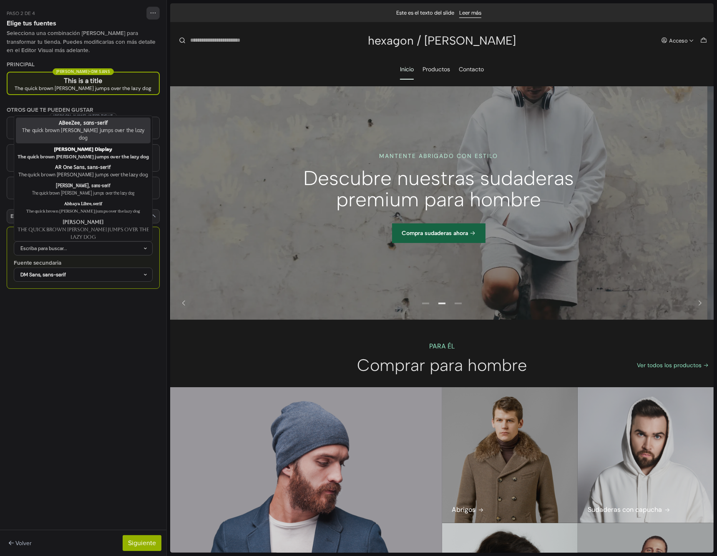
click at [140, 245] on div "Escriba para buscar..." at bounding box center [79, 249] width 128 height 8
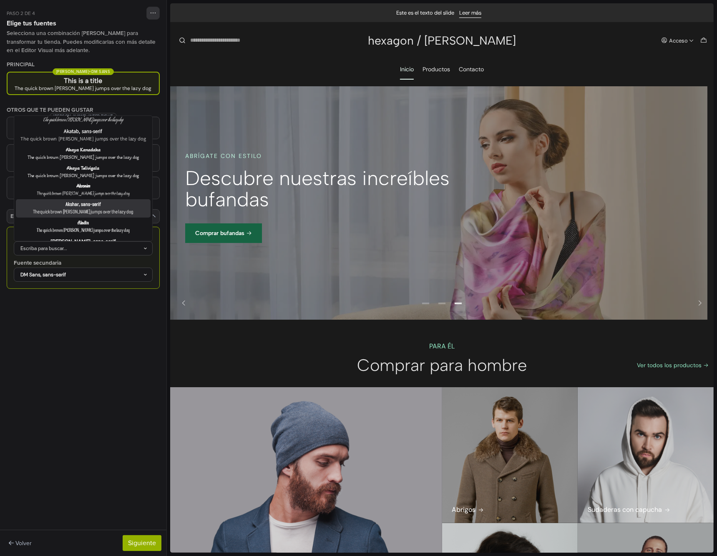
scroll to position [417, 0]
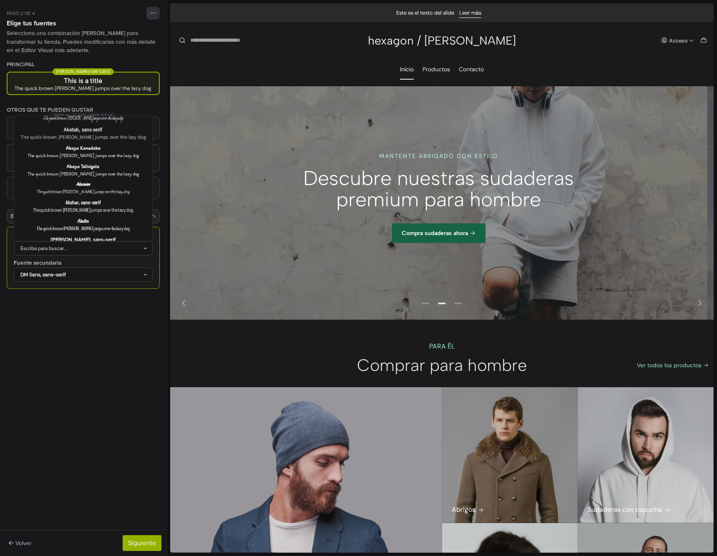
click at [120, 262] on div "The quick brown [PERSON_NAME] jumps over the lazy dog" at bounding box center [83, 266] width 131 height 8
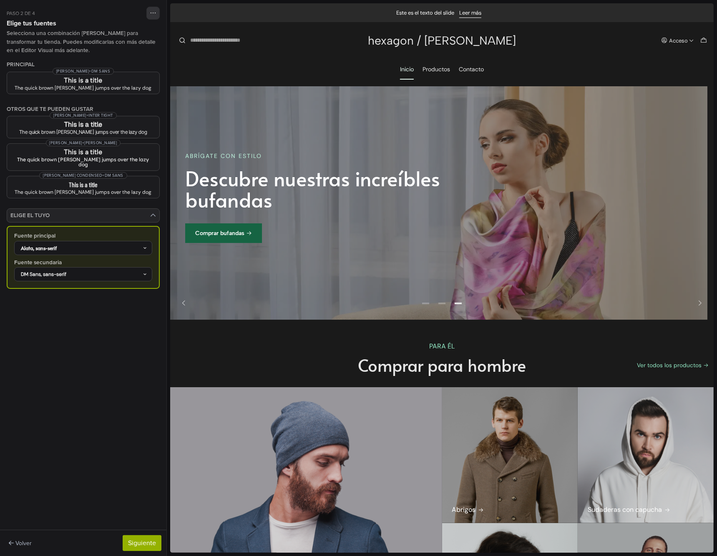
click at [116, 271] on div "DM Sans, sans-serif" at bounding box center [79, 275] width 127 height 8
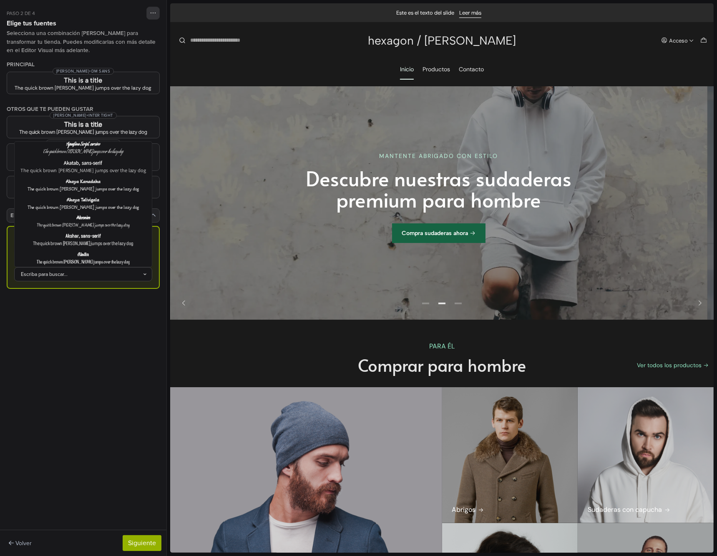
click at [123, 295] on div "The quick brown [PERSON_NAME] jumps over the lazy dog" at bounding box center [83, 299] width 130 height 8
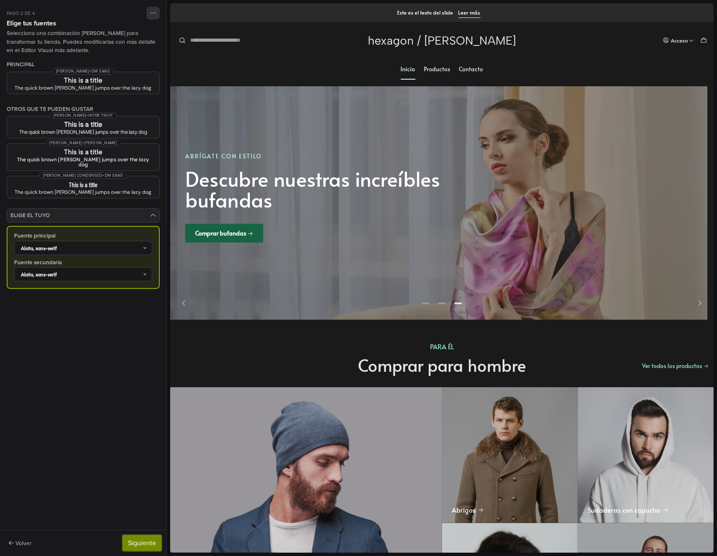
click at [143, 543] on button "Siguiente" at bounding box center [142, 543] width 39 height 16
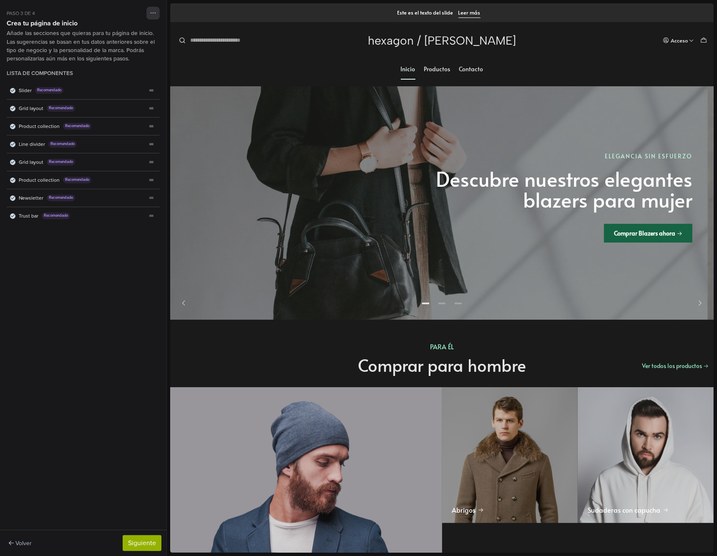
scroll to position [0, 0]
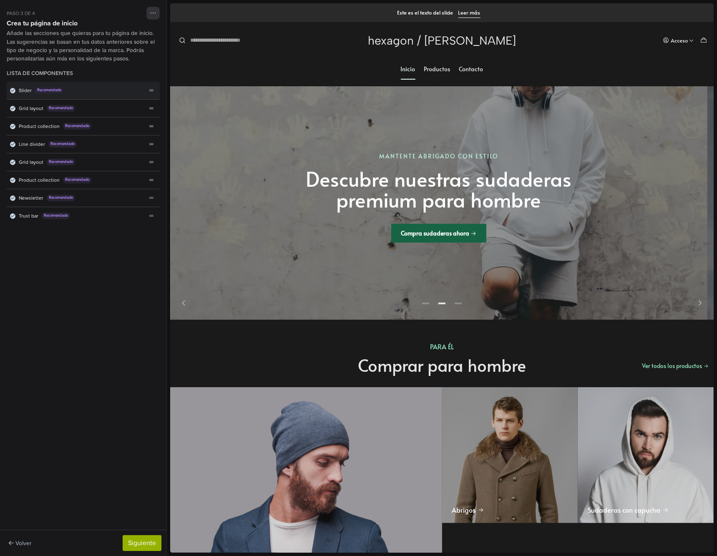
click at [12, 88] on icon "Lista de componentes" at bounding box center [13, 90] width 4 height 4
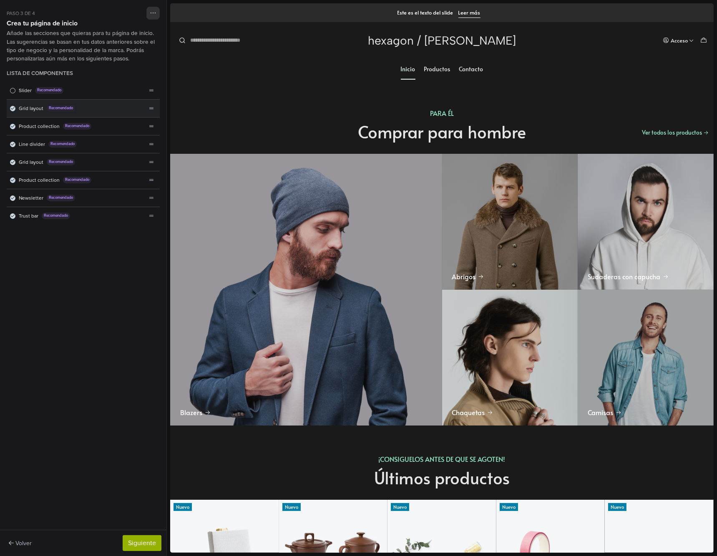
click at [14, 107] on icon "Lista de componentes" at bounding box center [13, 108] width 4 height 3
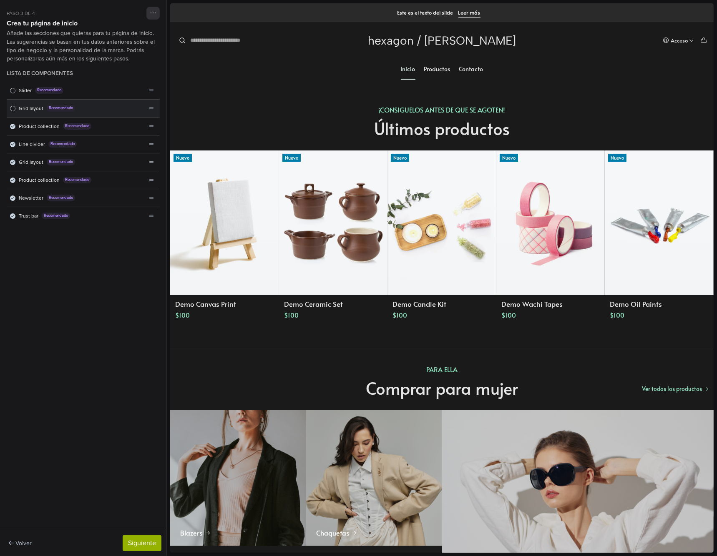
click at [13, 110] on span "Lista de componentes" at bounding box center [12, 108] width 5 height 5
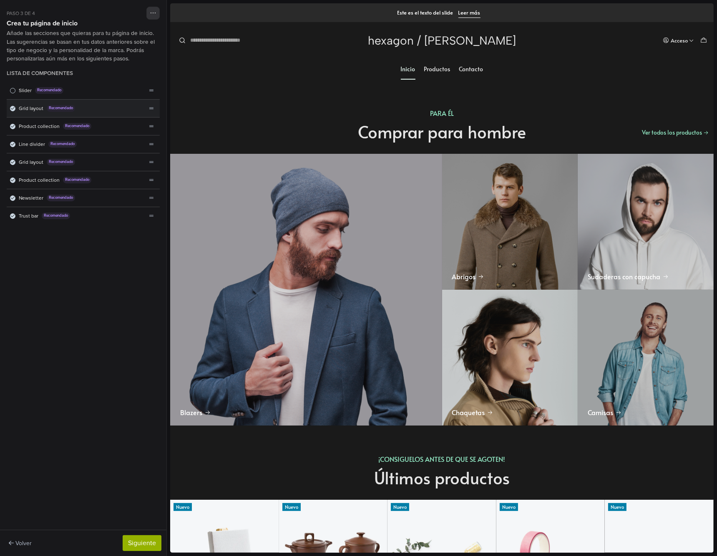
click at [12, 109] on icon "Lista de componentes" at bounding box center [13, 108] width 4 height 4
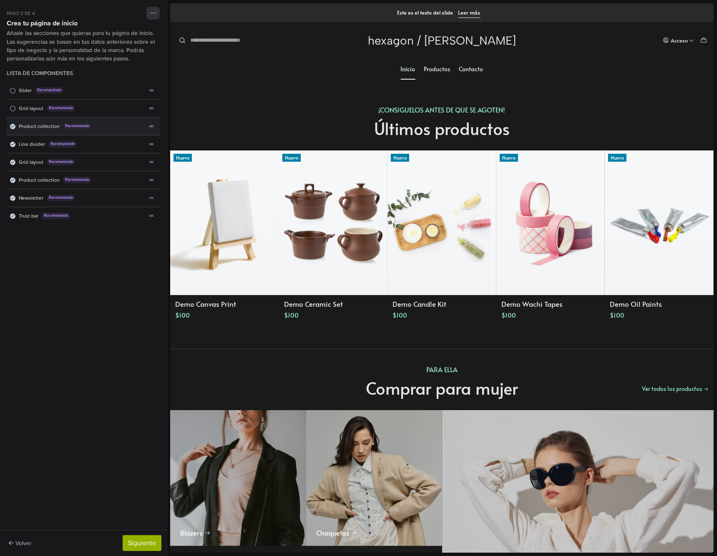
click at [12, 123] on div "Product collection Recomendado" at bounding box center [77, 127] width 140 height 18
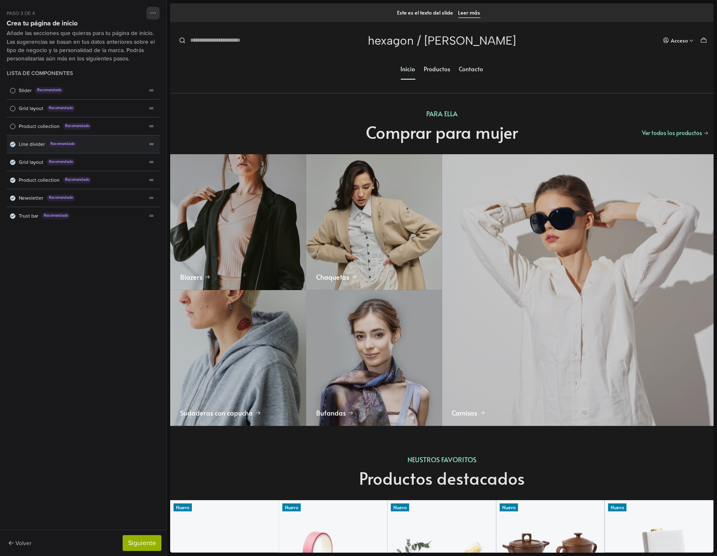
click at [14, 147] on div "Line divider Recomendado" at bounding box center [77, 145] width 140 height 18
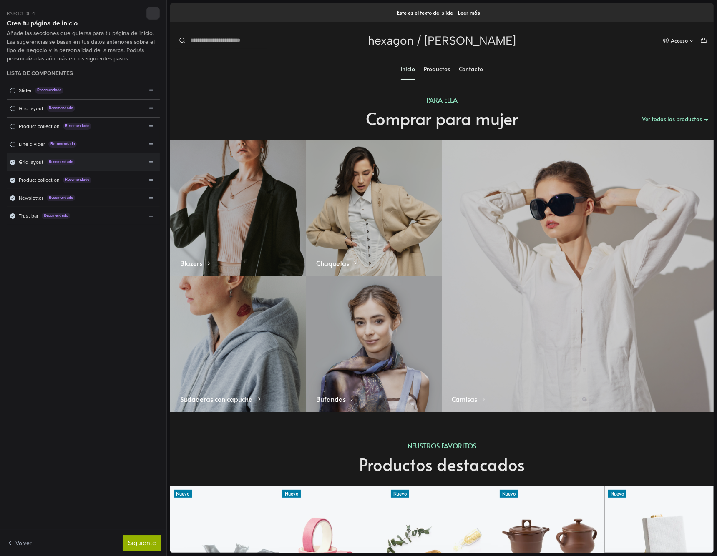
click at [13, 160] on icon "Lista de componentes" at bounding box center [13, 162] width 4 height 4
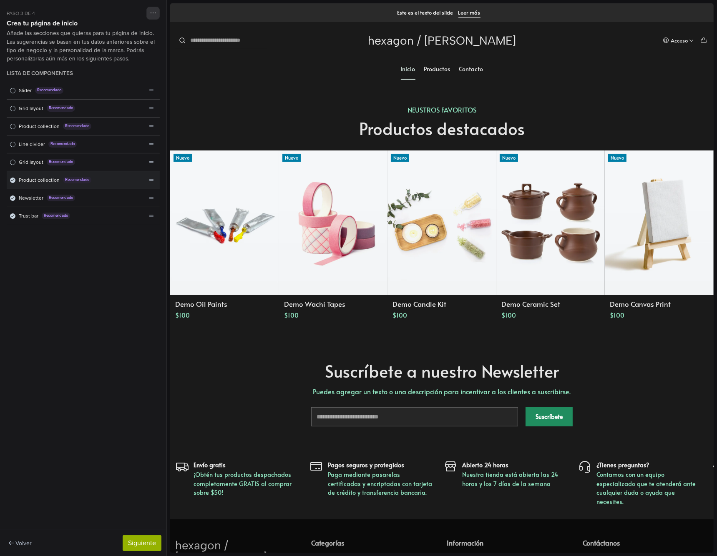
click at [12, 175] on div "Product collection Recomendado" at bounding box center [77, 180] width 140 height 18
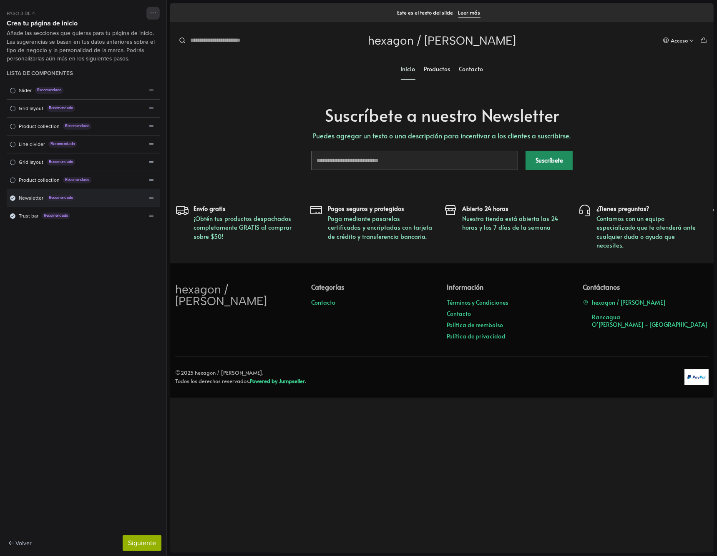
click at [13, 197] on icon "Lista de componentes" at bounding box center [13, 198] width 4 height 3
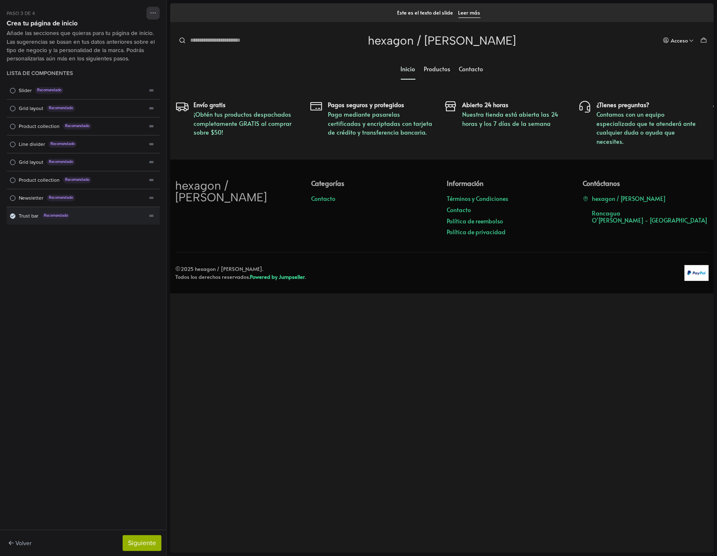
click at [13, 216] on icon "Lista de componentes" at bounding box center [13, 216] width 4 height 4
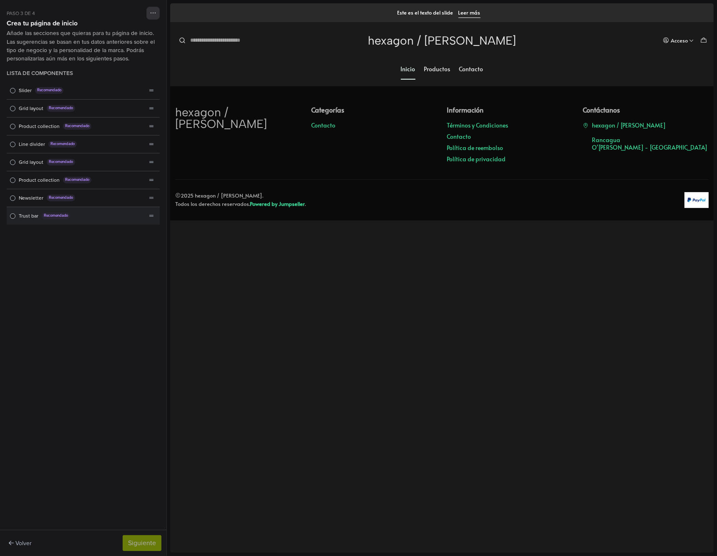
click at [13, 217] on span "Lista de componentes" at bounding box center [12, 215] width 5 height 5
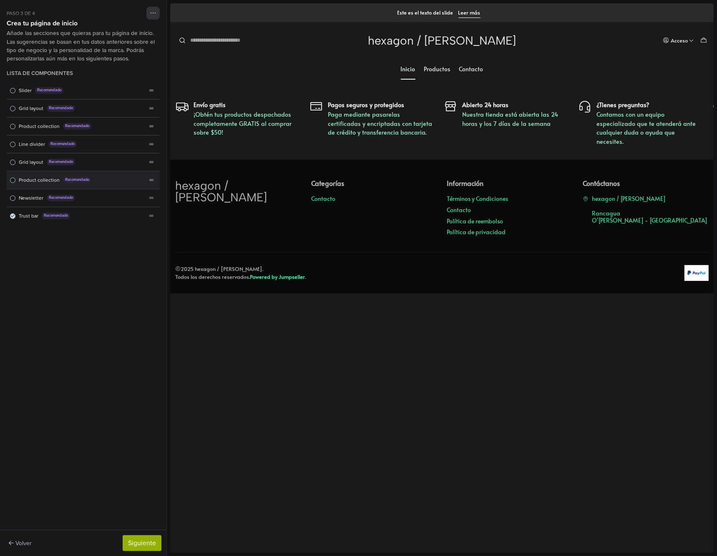
click at [8, 180] on div "Product collection Recomendado" at bounding box center [77, 180] width 140 height 18
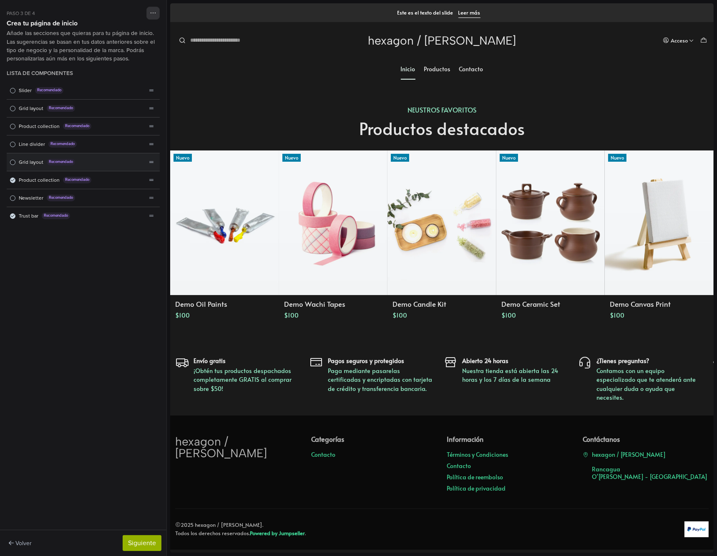
click at [27, 161] on span "Grid layout" at bounding box center [31, 162] width 25 height 8
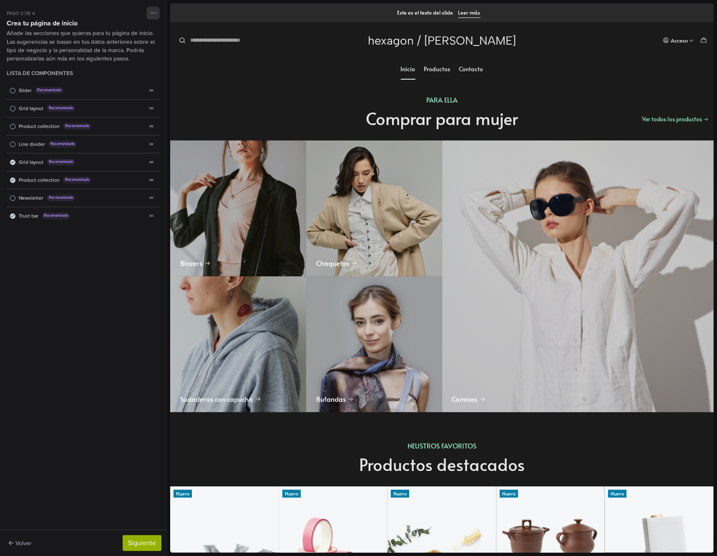
click at [27, 161] on span "Grid layout" at bounding box center [31, 162] width 25 height 8
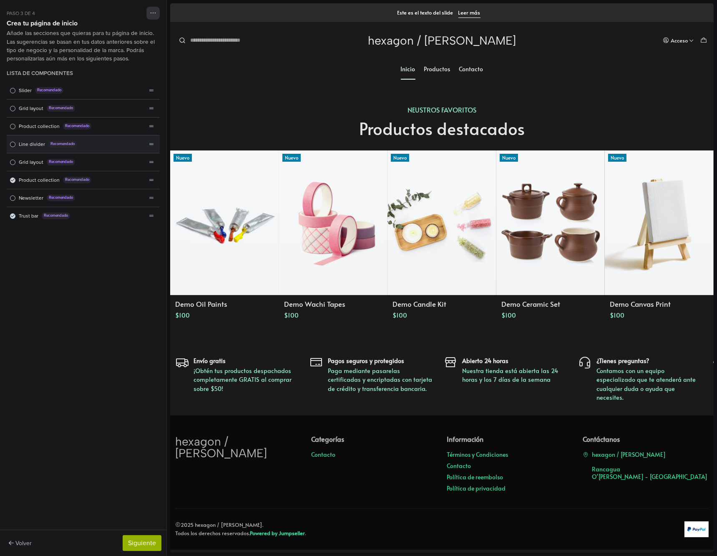
click at [29, 142] on span "Line divider" at bounding box center [32, 145] width 26 height 8
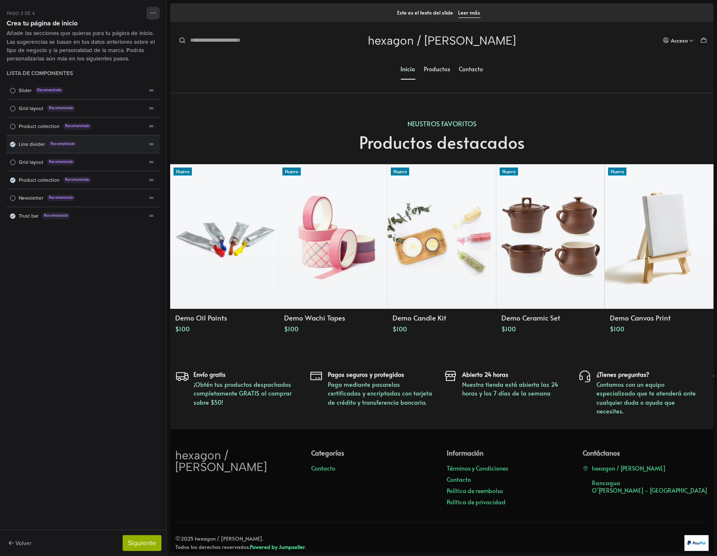
click at [30, 145] on span "Line divider" at bounding box center [32, 145] width 26 height 8
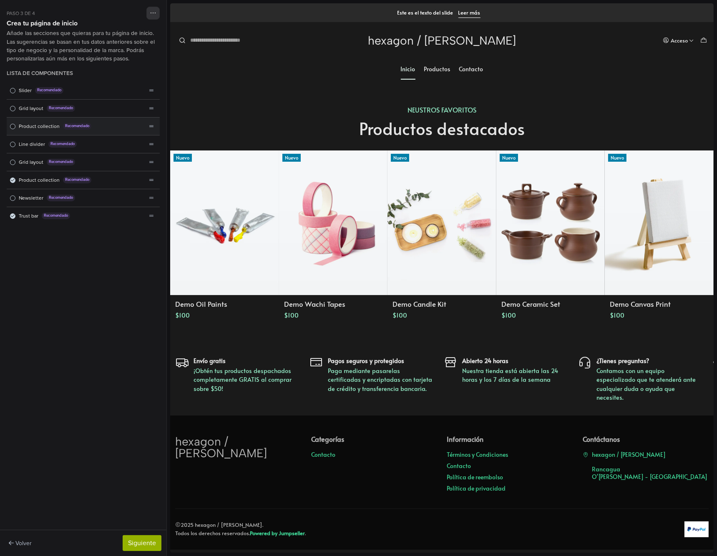
click at [31, 129] on span "Product collection" at bounding box center [39, 127] width 41 height 8
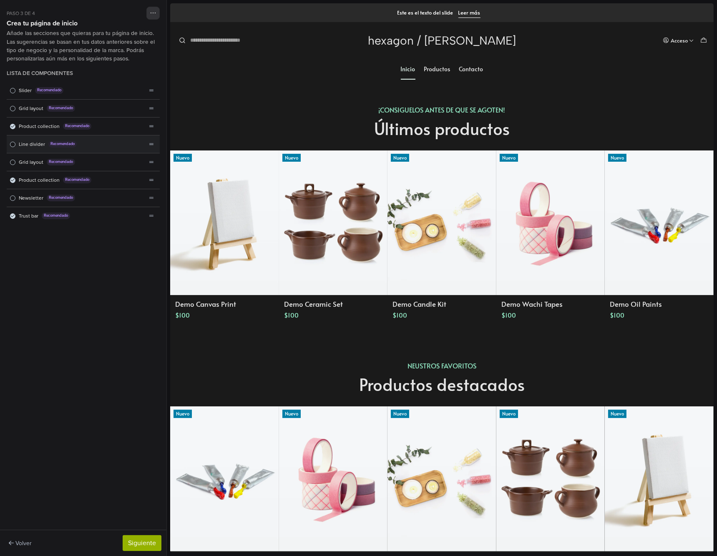
click at [14, 145] on span "Lista de componentes" at bounding box center [12, 144] width 5 height 5
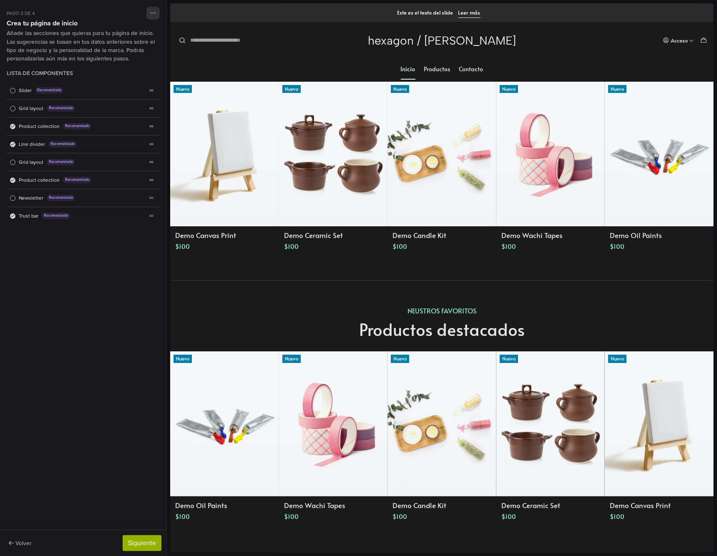
scroll to position [69, 0]
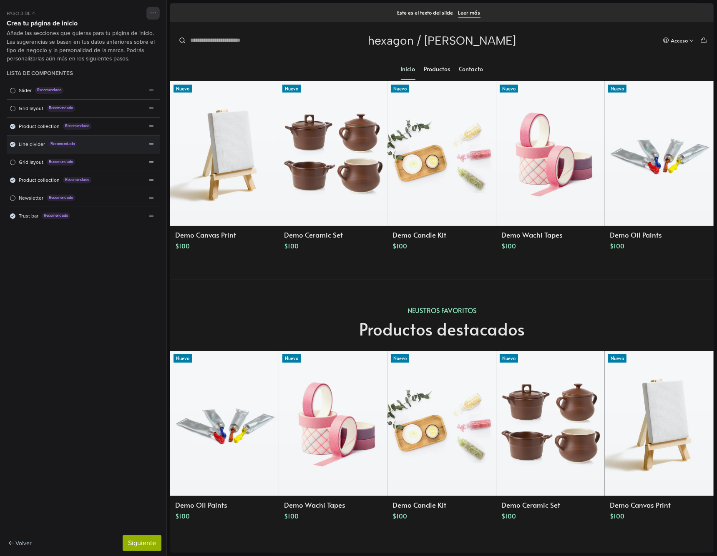
click at [18, 145] on div "Line divider Recomendado" at bounding box center [77, 145] width 140 height 18
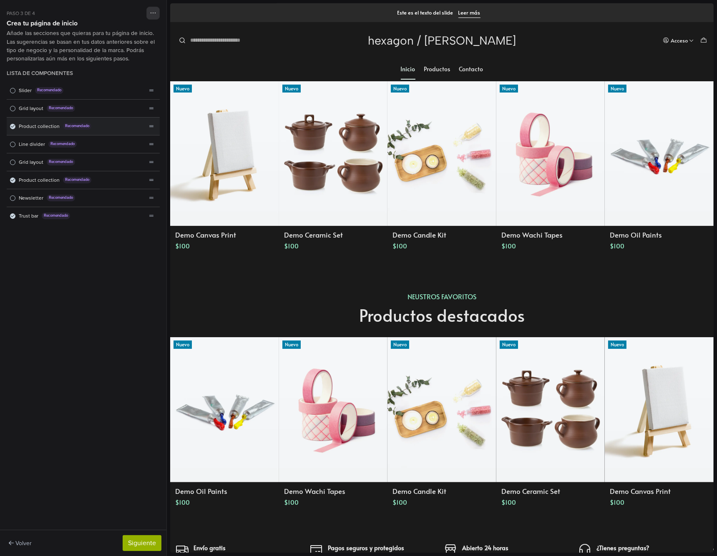
click at [16, 127] on div "Product collection Recomendado" at bounding box center [77, 127] width 140 height 18
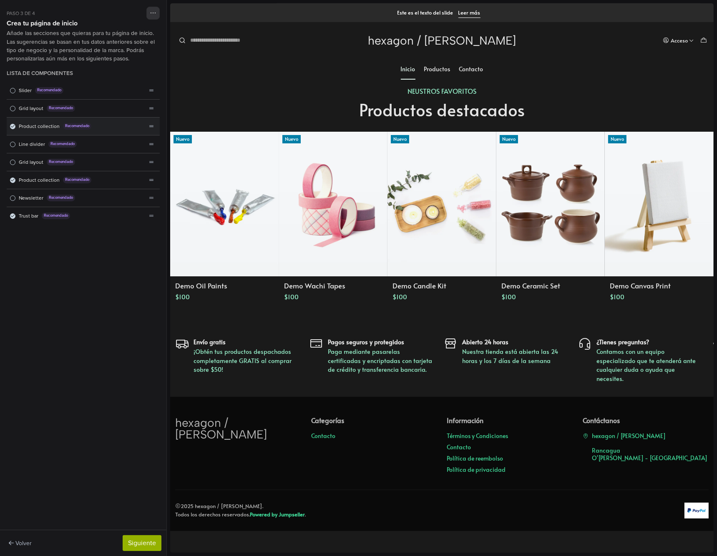
scroll to position [0, 0]
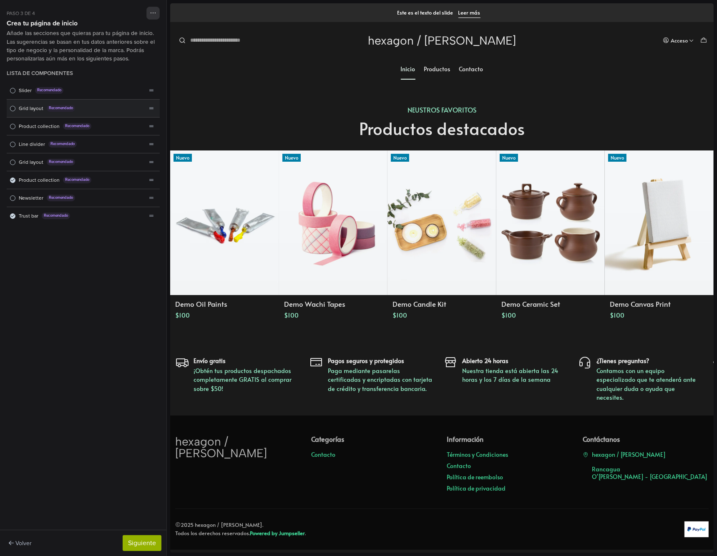
click at [12, 109] on span "Lista de componentes" at bounding box center [12, 108] width 5 height 5
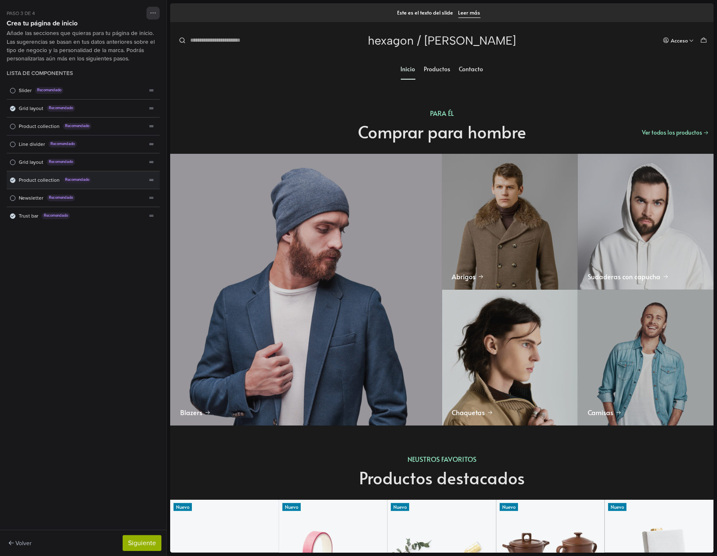
click at [13, 178] on span "Lista de componentes" at bounding box center [12, 180] width 5 height 5
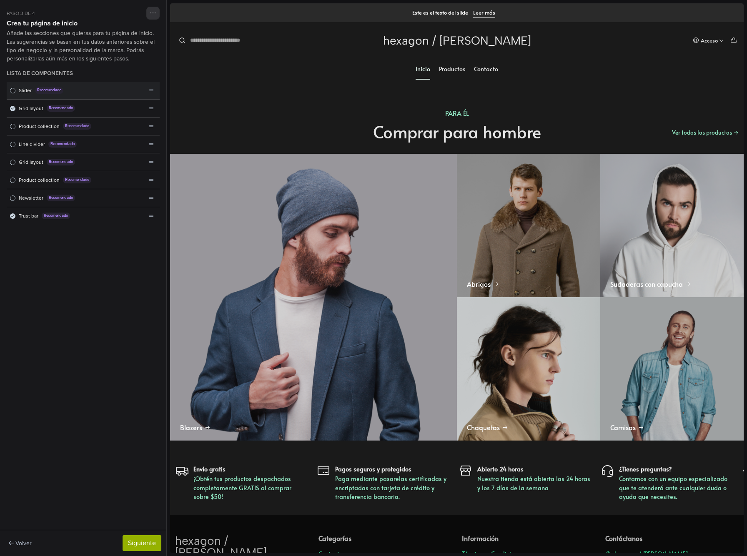
click at [15, 90] on div "Slider Recomendado" at bounding box center [77, 91] width 140 height 18
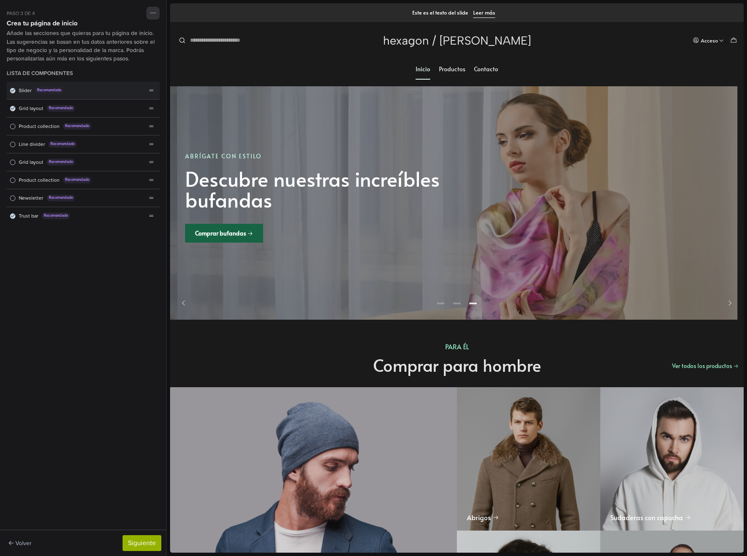
click at [13, 91] on icon "Lista de componentes" at bounding box center [13, 90] width 4 height 4
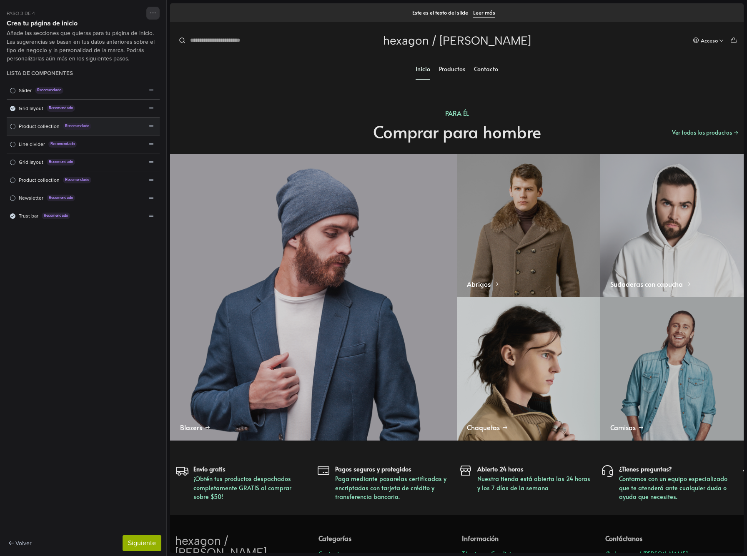
click at [13, 126] on span "Lista de componentes" at bounding box center [12, 126] width 5 height 5
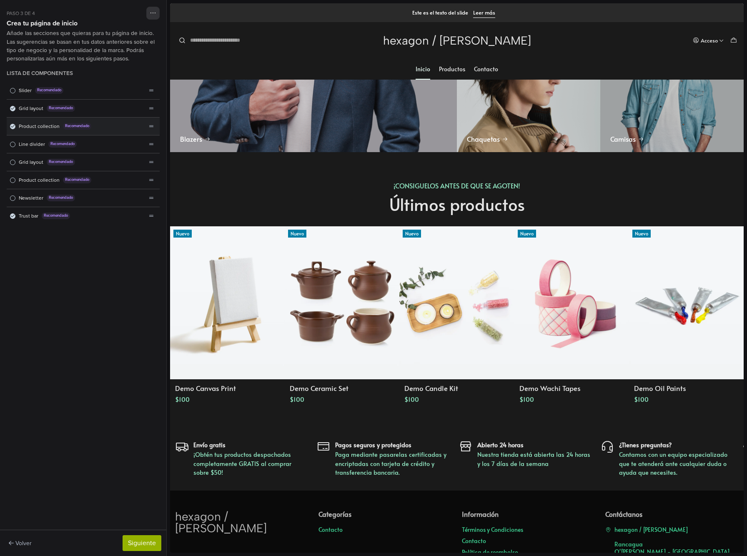
scroll to position [300, 0]
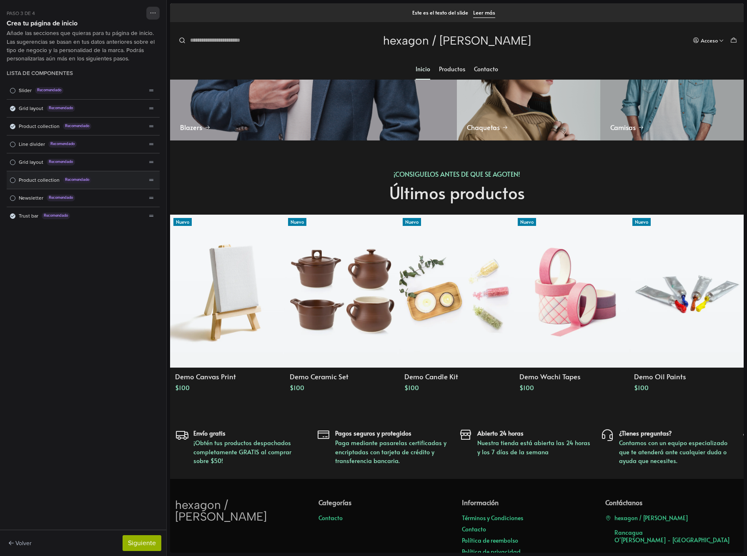
click at [15, 178] on span "Lista de componentes" at bounding box center [12, 180] width 5 height 5
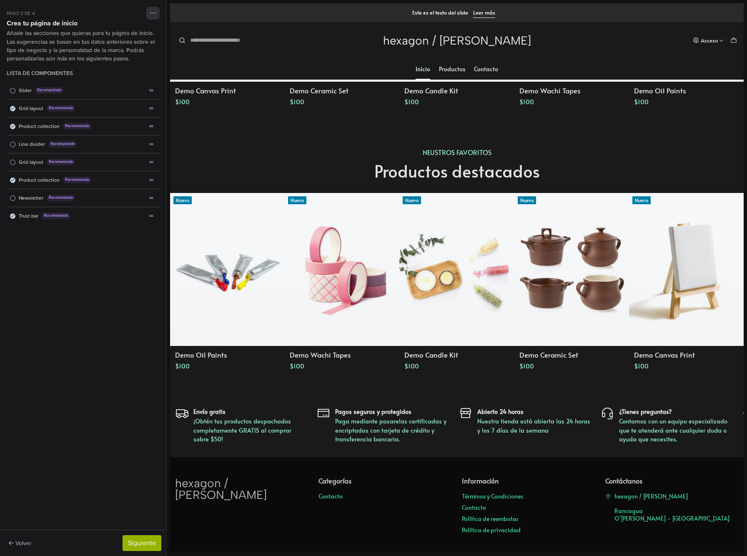
scroll to position [618, 0]
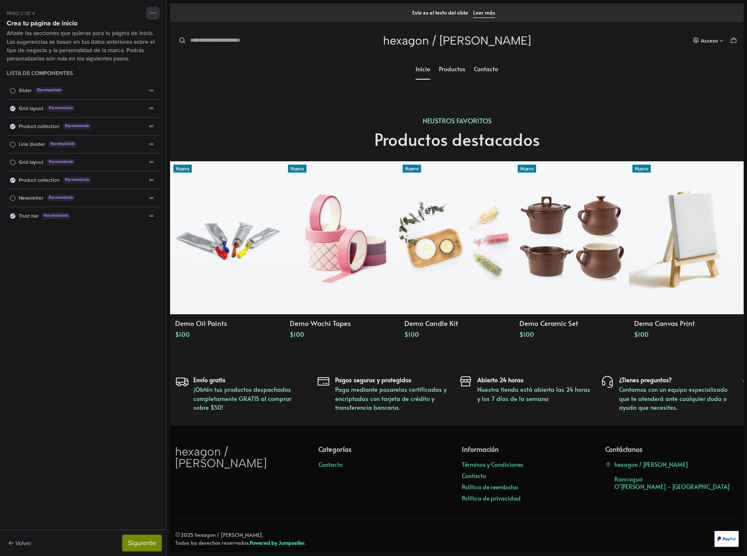
click at [149, 545] on button "Siguiente" at bounding box center [142, 543] width 39 height 16
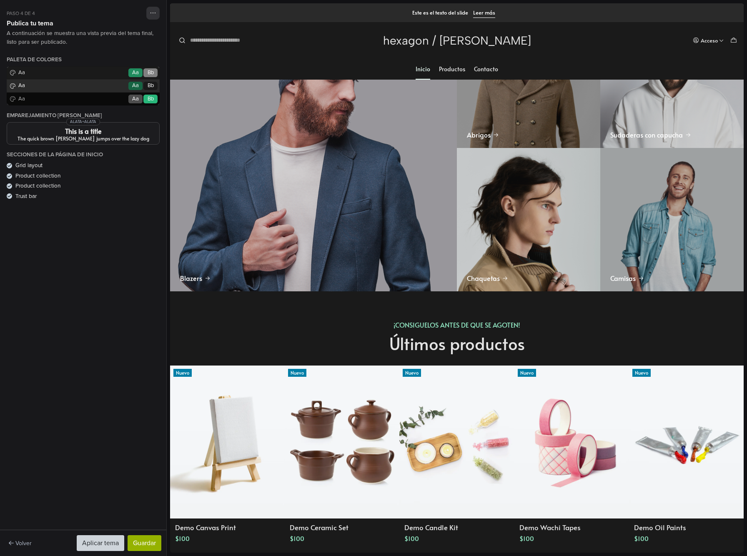
scroll to position [0, 0]
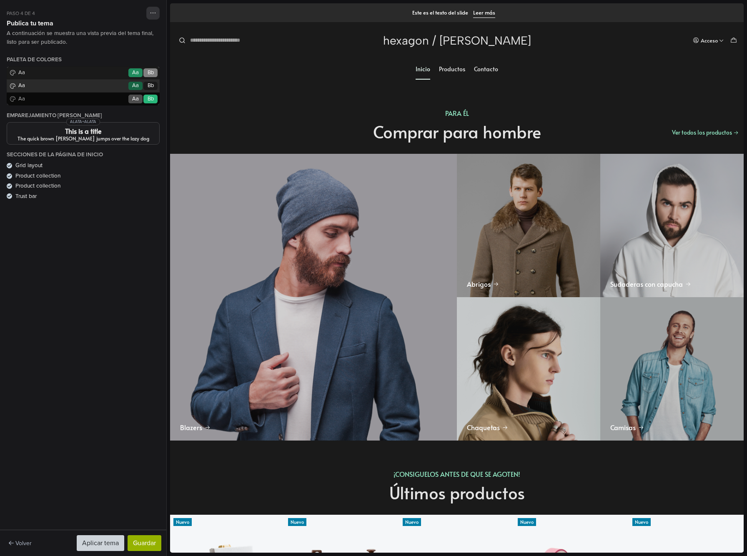
click at [58, 75] on div "Paleta de colores Aa Go Aa Bb Aa Go Aa Bb Aa Go Aa Bb" at bounding box center [83, 80] width 153 height 49
click at [110, 543] on button "Aplicar tema" at bounding box center [101, 543] width 48 height 16
